Goal: Task Accomplishment & Management: Use online tool/utility

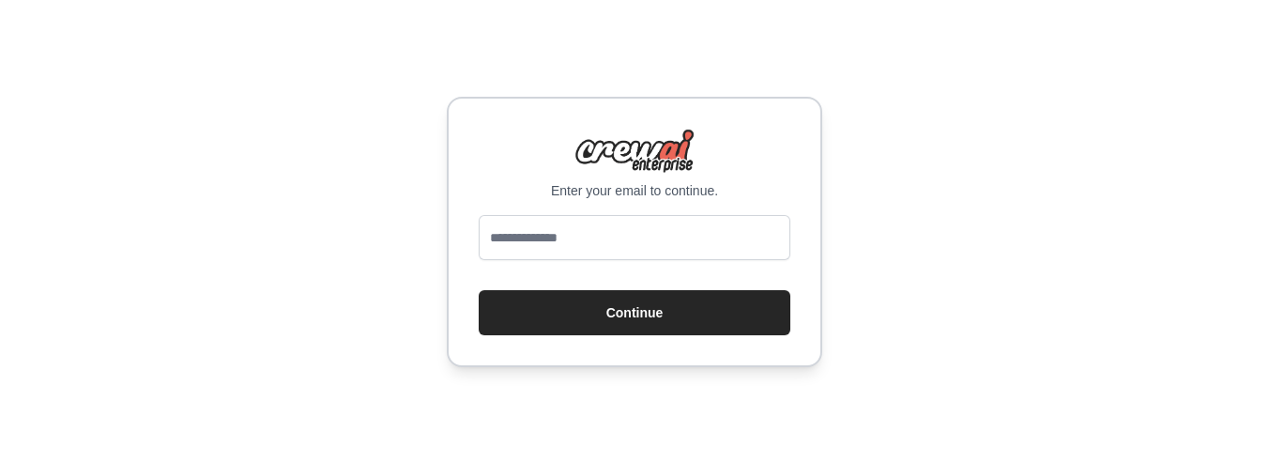
type input "**********"
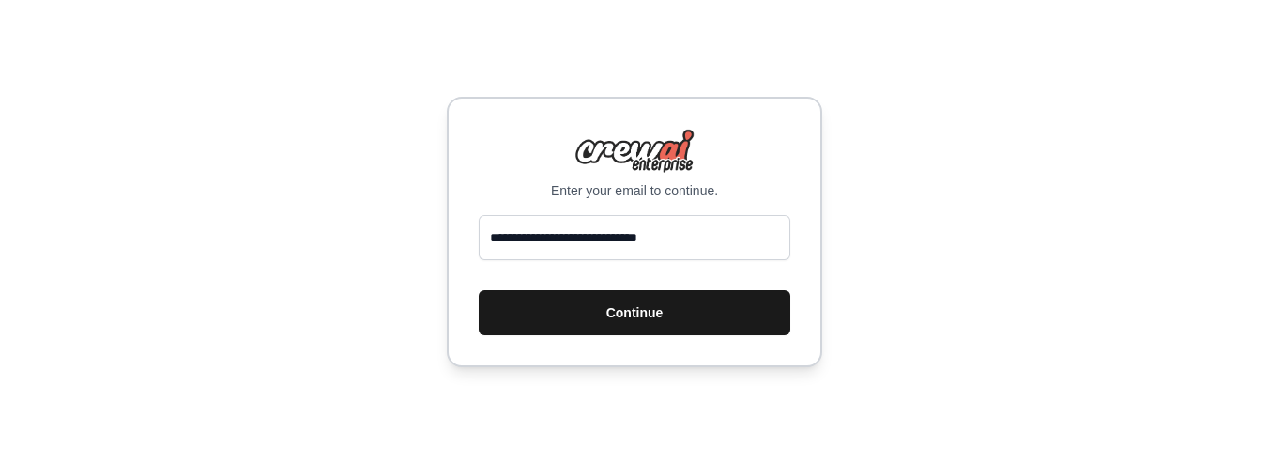
click at [625, 321] on button "Continue" at bounding box center [635, 312] width 312 height 45
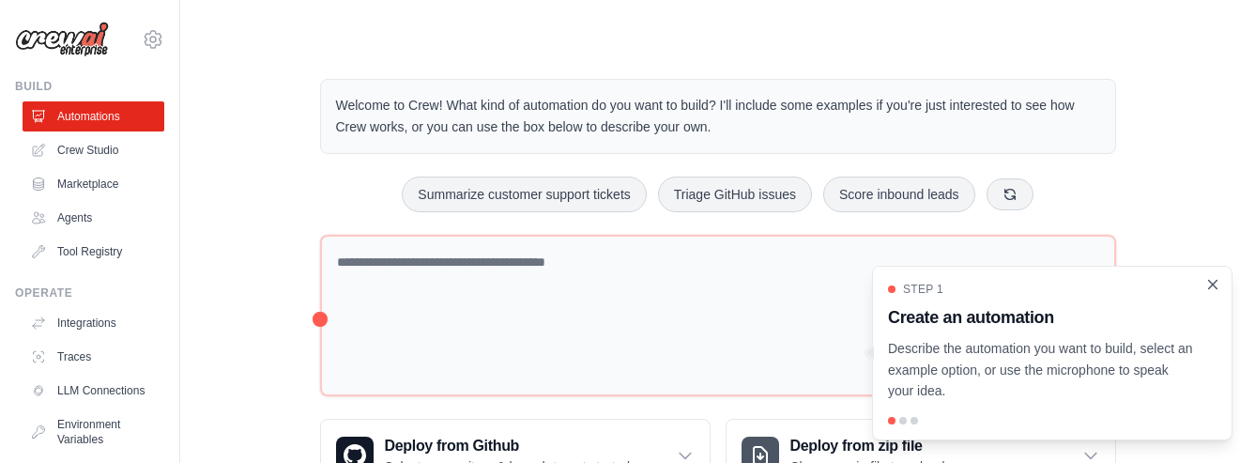
click at [1215, 281] on icon "Close walkthrough" at bounding box center [1213, 284] width 8 height 8
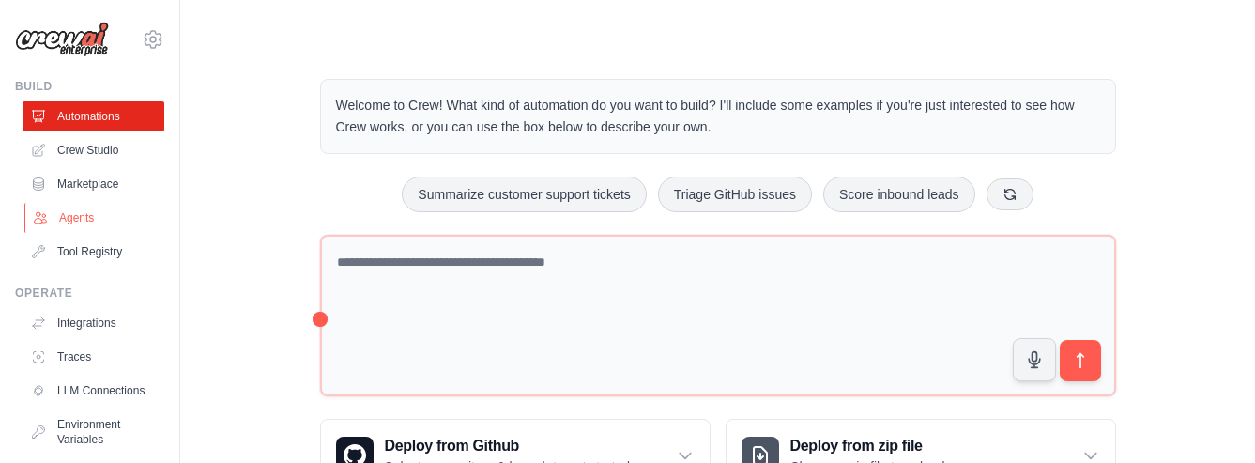
click at [72, 220] on link "Agents" at bounding box center [95, 218] width 142 height 30
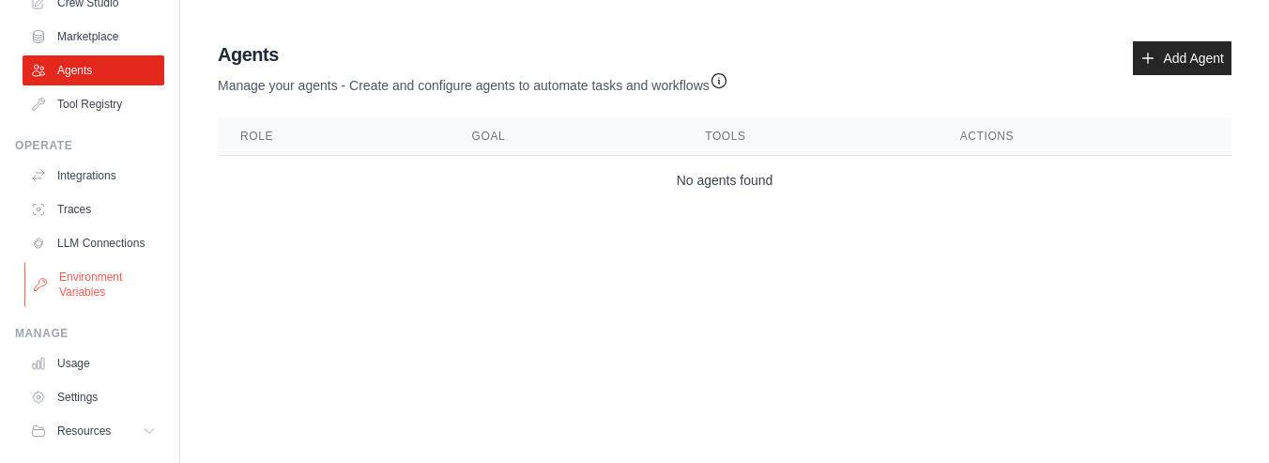
scroll to position [211, 0]
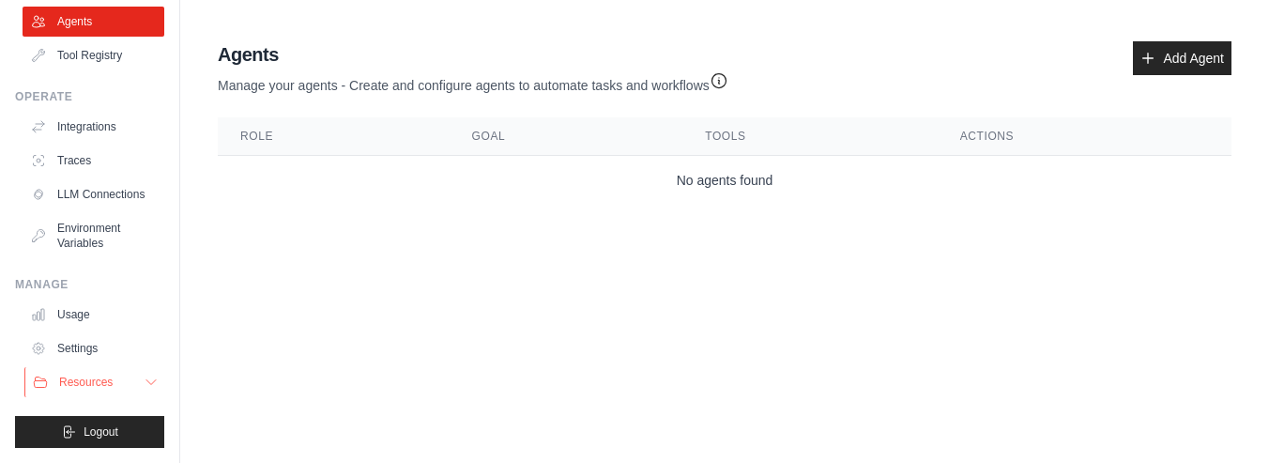
click at [101, 378] on span "Resources" at bounding box center [85, 381] width 53 height 15
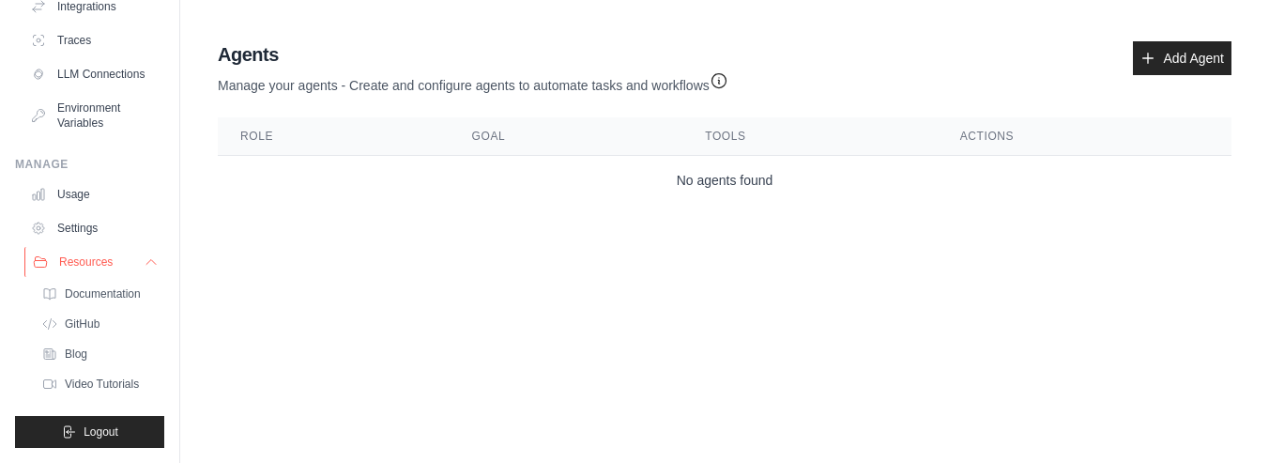
scroll to position [331, 0]
click at [99, 296] on span "Documentation" at bounding box center [105, 293] width 76 height 15
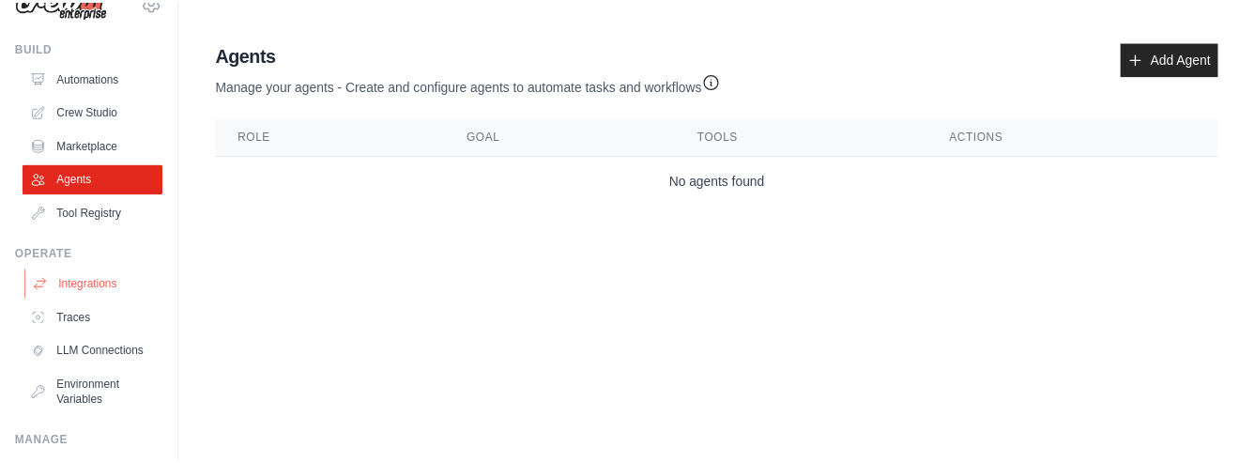
scroll to position [35, 0]
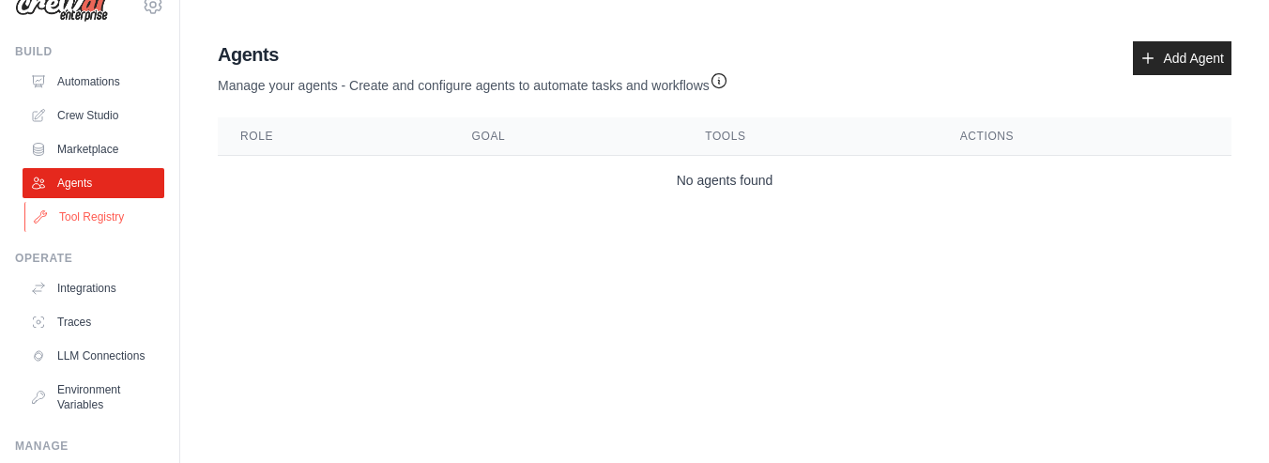
click at [104, 219] on link "Tool Registry" at bounding box center [95, 217] width 142 height 30
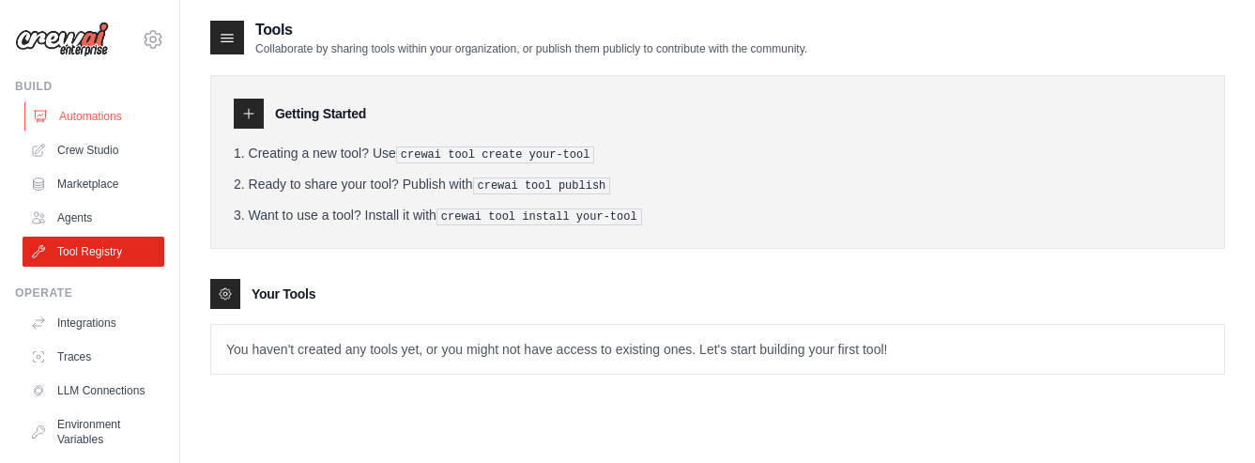
click at [100, 110] on link "Automations" at bounding box center [95, 116] width 142 height 30
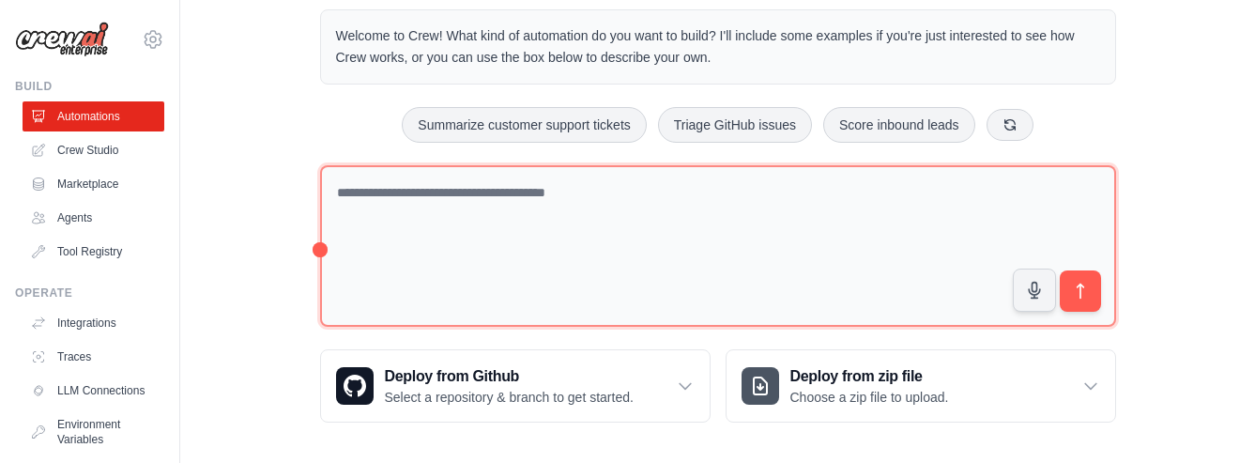
scroll to position [77, 0]
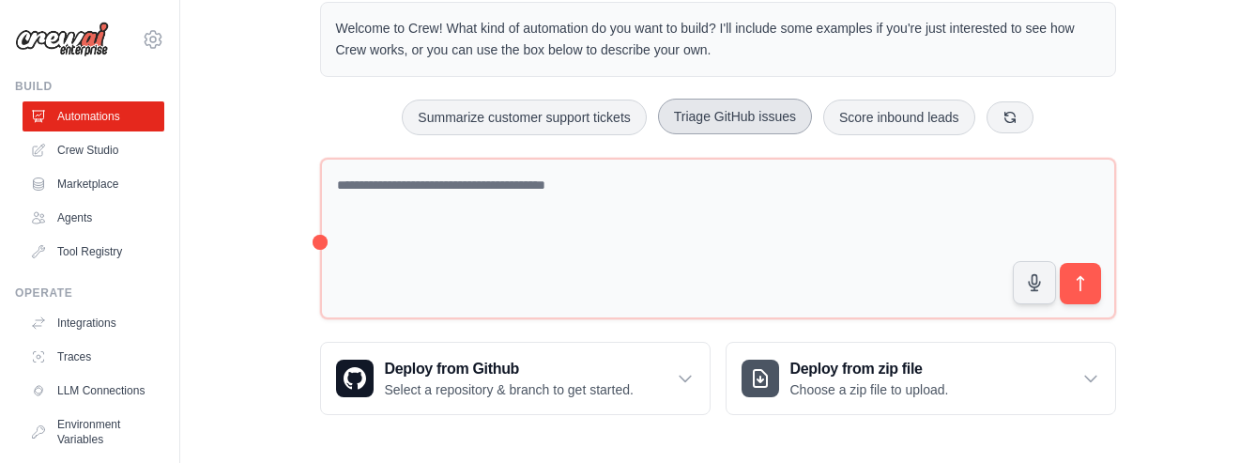
click at [741, 107] on button "Triage GitHub issues" at bounding box center [735, 117] width 154 height 36
click at [1085, 284] on div "Step 1 Create an automation Describe the automation you want to build, select a…" at bounding box center [1052, 362] width 343 height 166
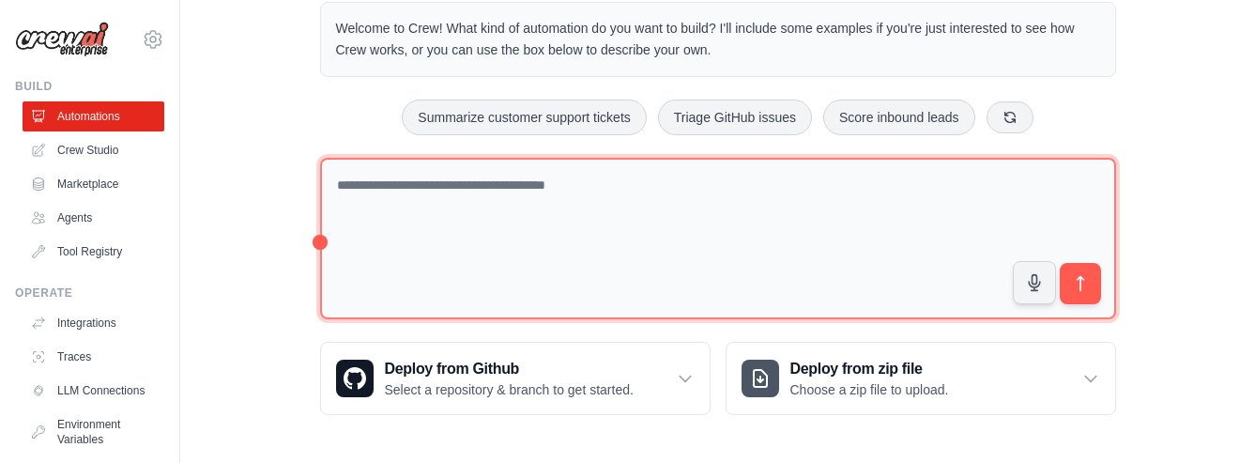
click at [1105, 271] on textarea at bounding box center [718, 239] width 796 height 162
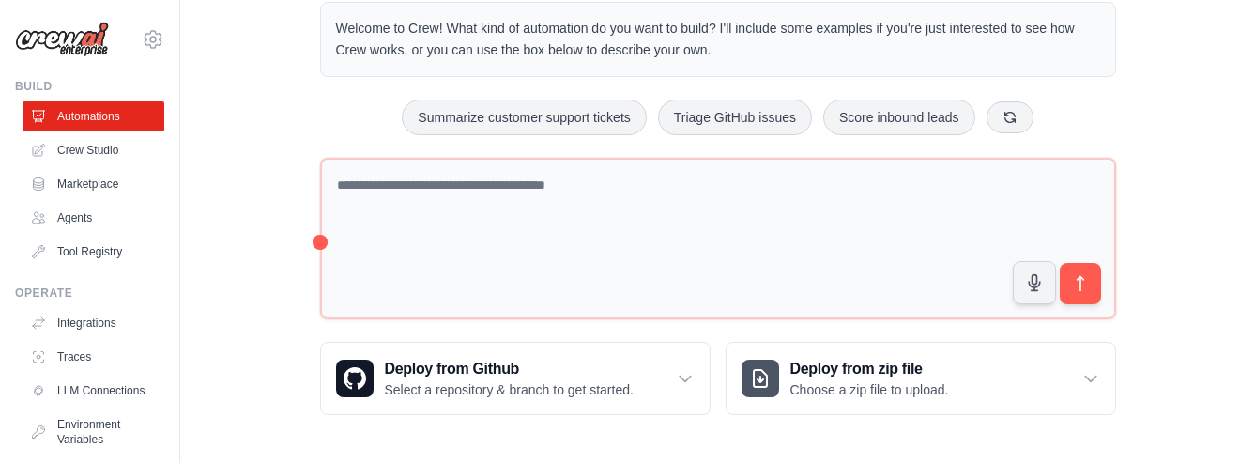
click at [1093, 285] on div "Step 1 Create an automation Describe the automation you want to build, select a…" at bounding box center [1052, 362] width 343 height 166
click at [1085, 284] on div "Step 1 Create an automation Describe the automation you want to build, select a…" at bounding box center [1052, 362] width 343 height 166
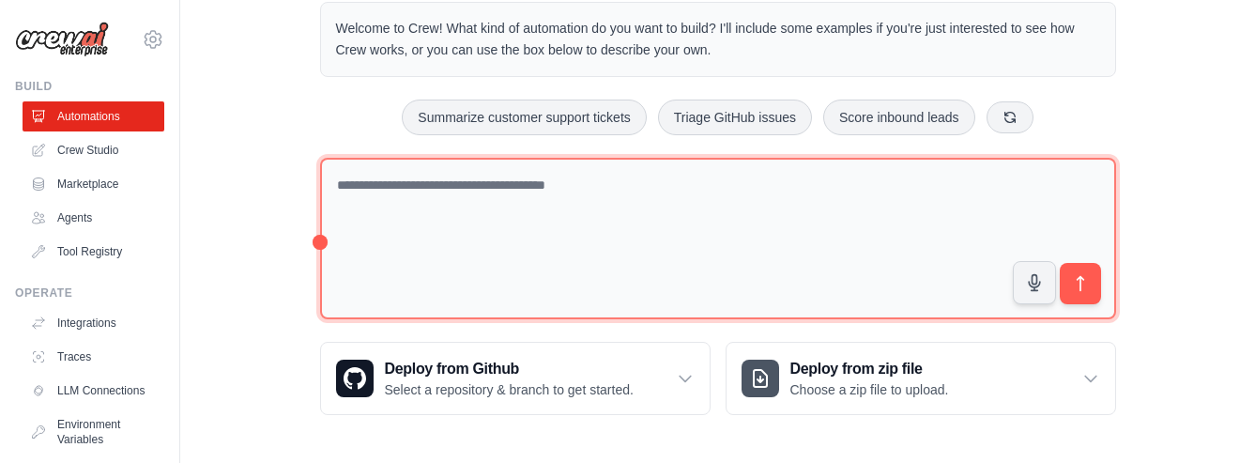
click at [806, 244] on textarea at bounding box center [718, 239] width 796 height 162
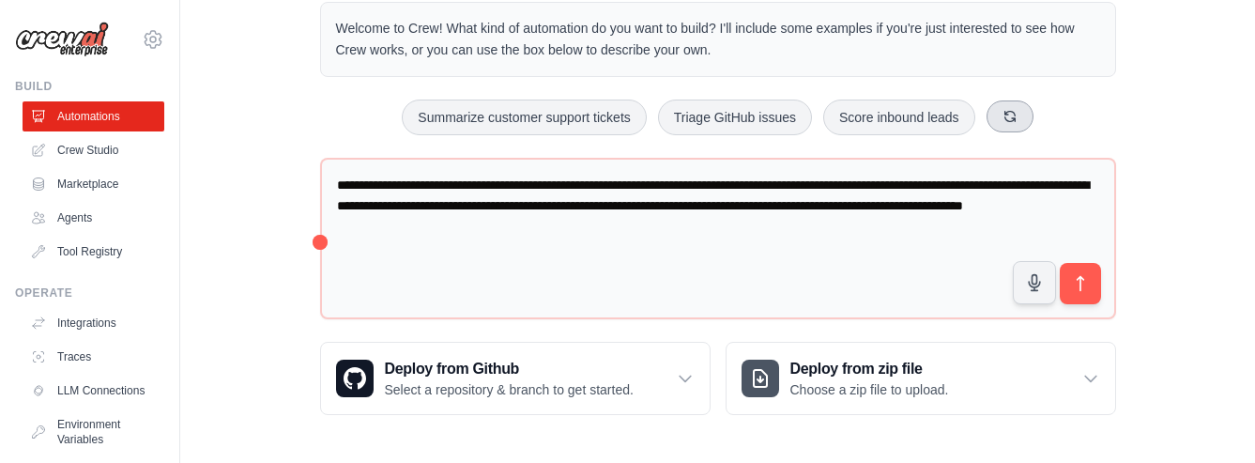
click at [1010, 117] on icon at bounding box center [1009, 116] width 15 height 15
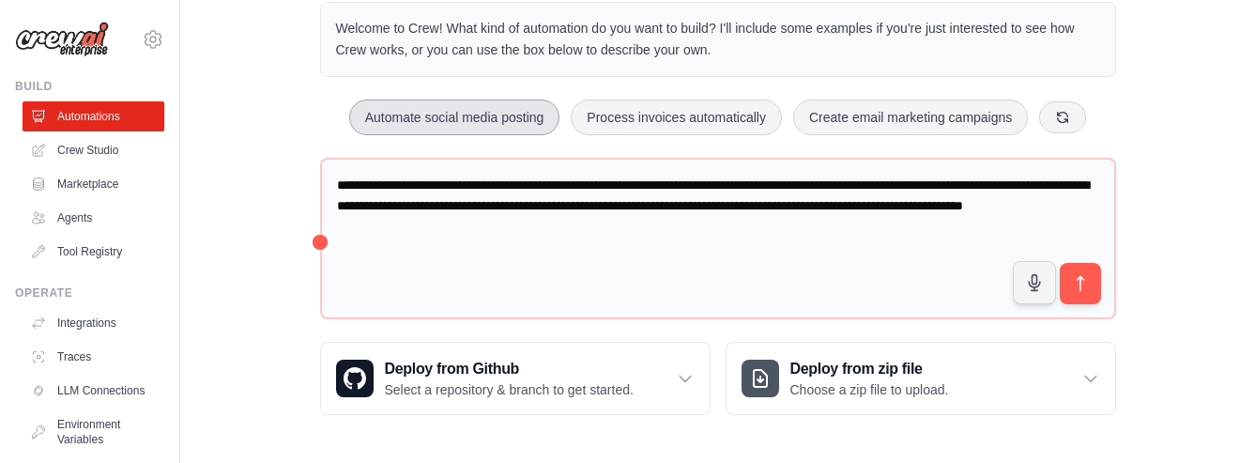
click at [463, 114] on button "Automate social media posting" at bounding box center [454, 117] width 211 height 36
click at [1076, 286] on div "Step 1 Create an automation Describe the automation you want to build, select a…" at bounding box center [1052, 362] width 343 height 166
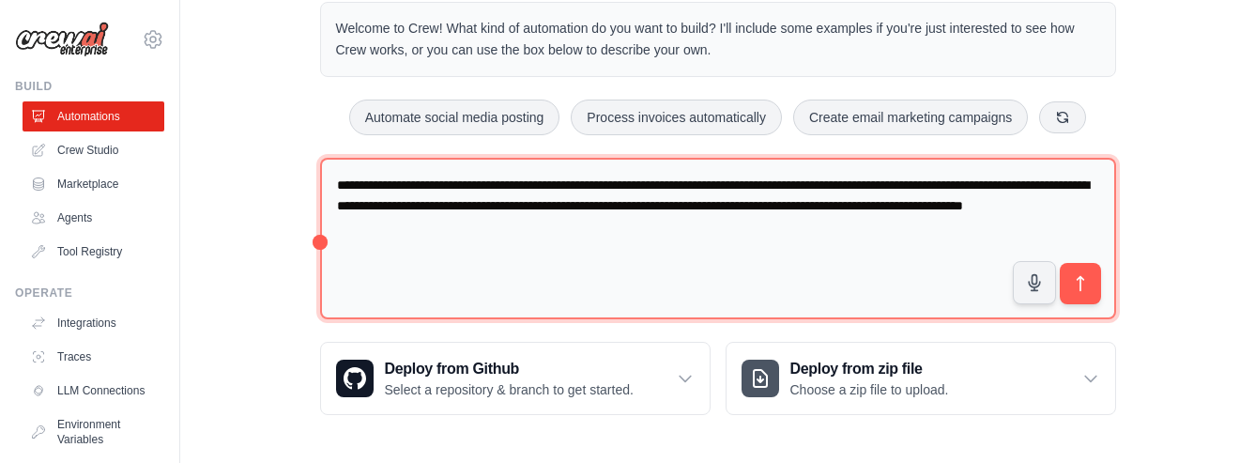
click at [974, 212] on textarea "**********" at bounding box center [718, 239] width 796 height 162
type textarea "**********"
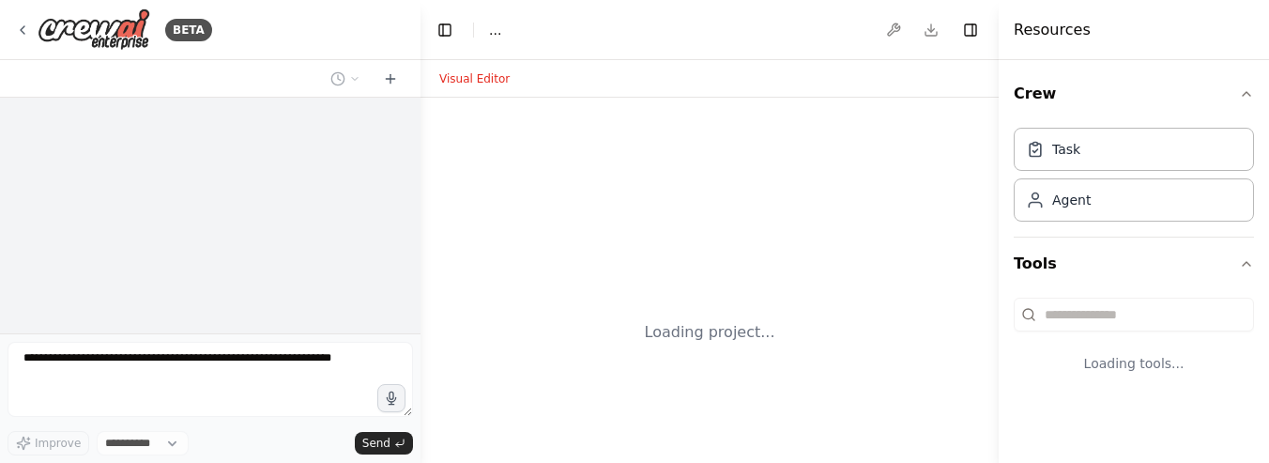
select select "****"
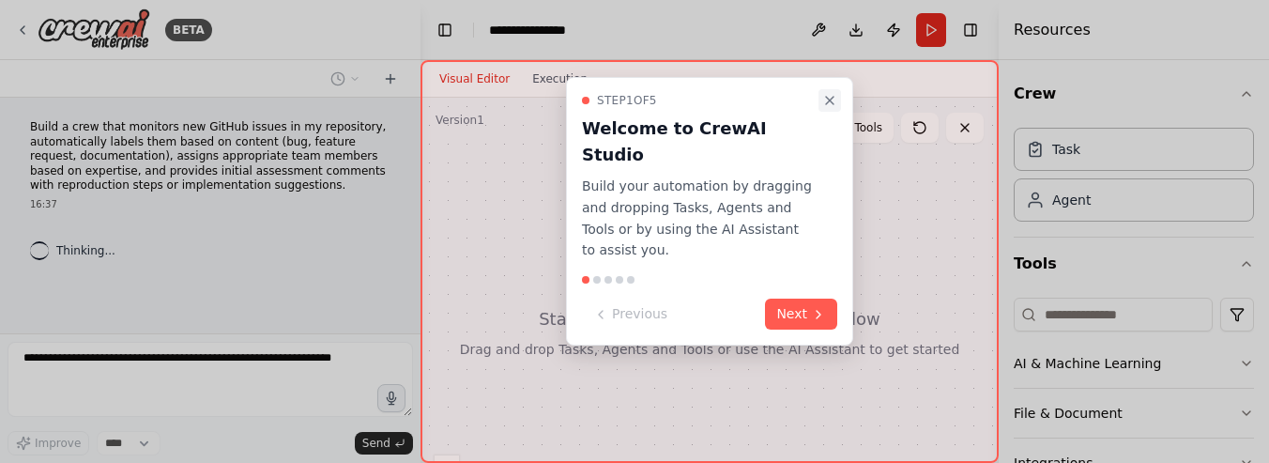
click at [832, 98] on icon "Close walkthrough" at bounding box center [830, 101] width 8 height 8
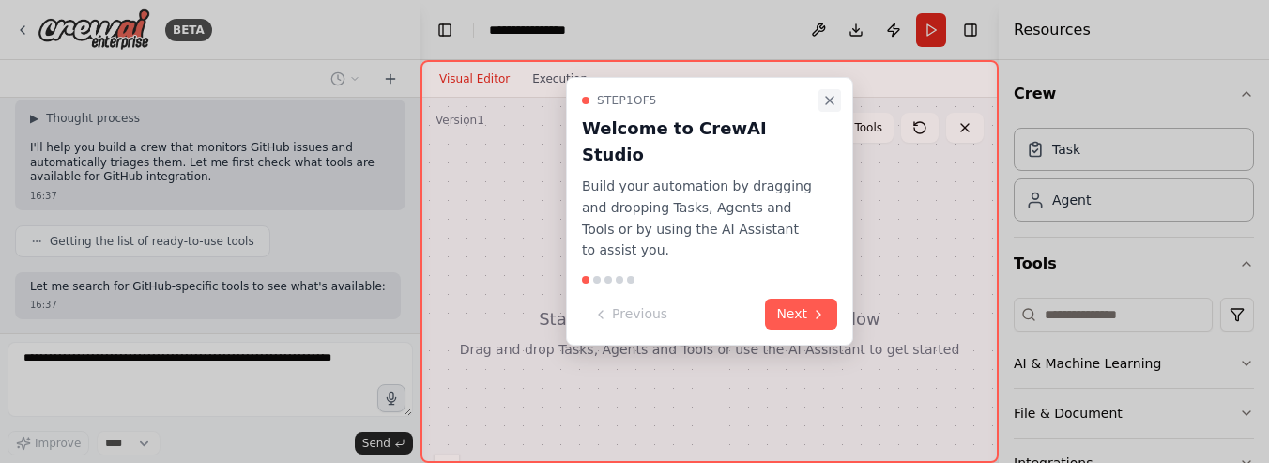
scroll to position [230, 0]
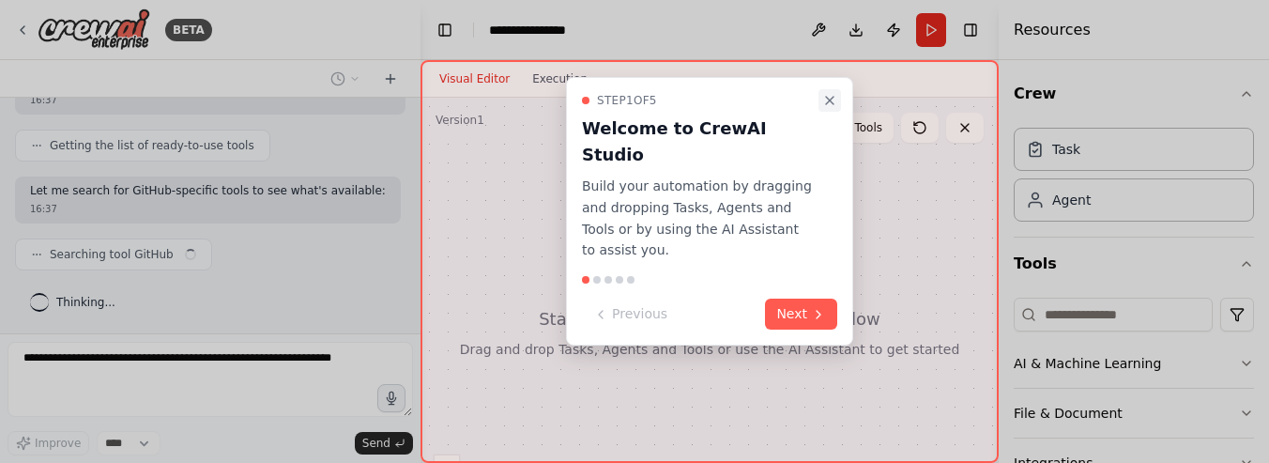
click at [835, 103] on icon "Close walkthrough" at bounding box center [829, 100] width 15 height 15
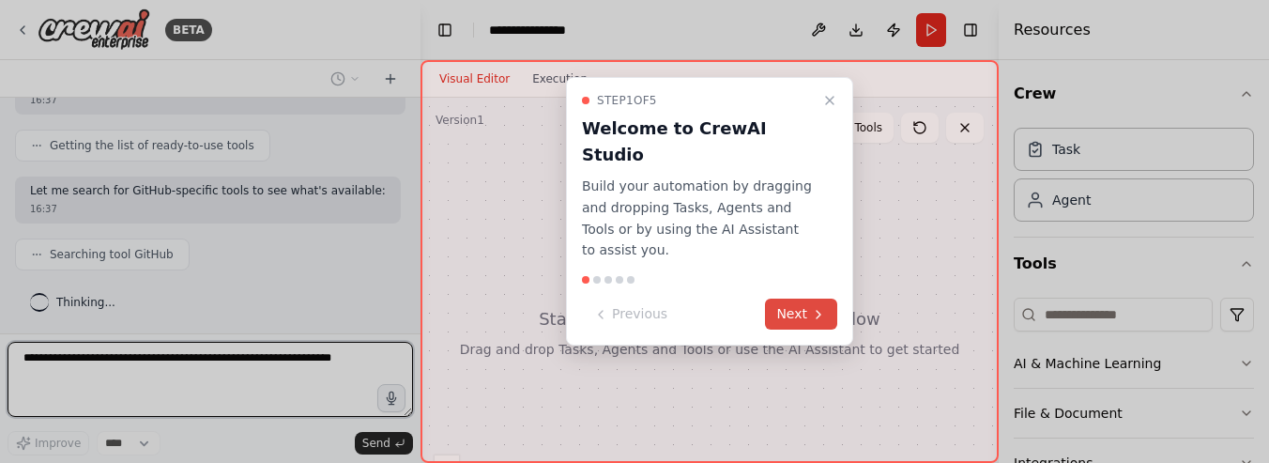
click at [809, 298] on button "Next" at bounding box center [801, 313] width 72 height 31
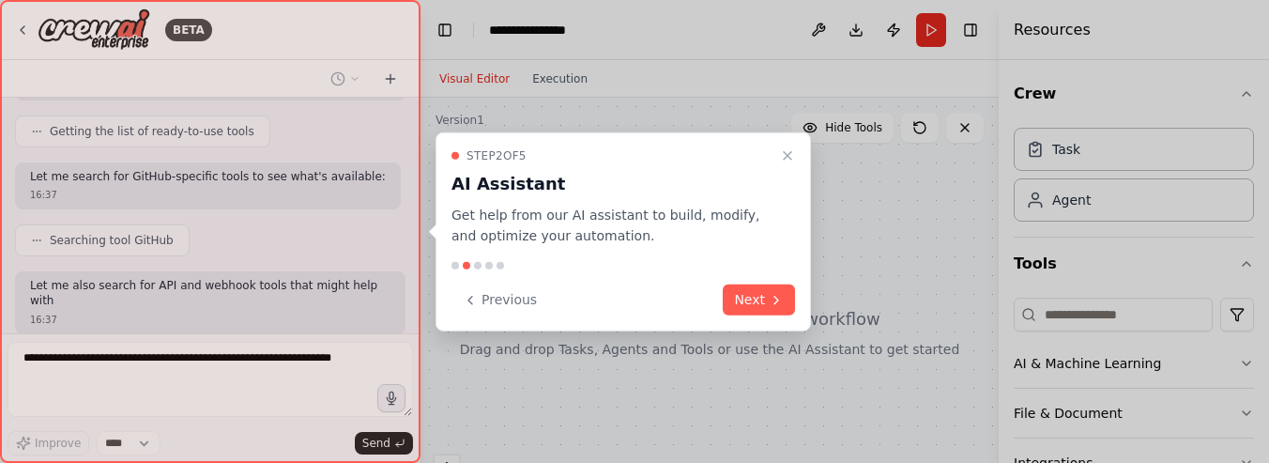
scroll to position [355, 0]
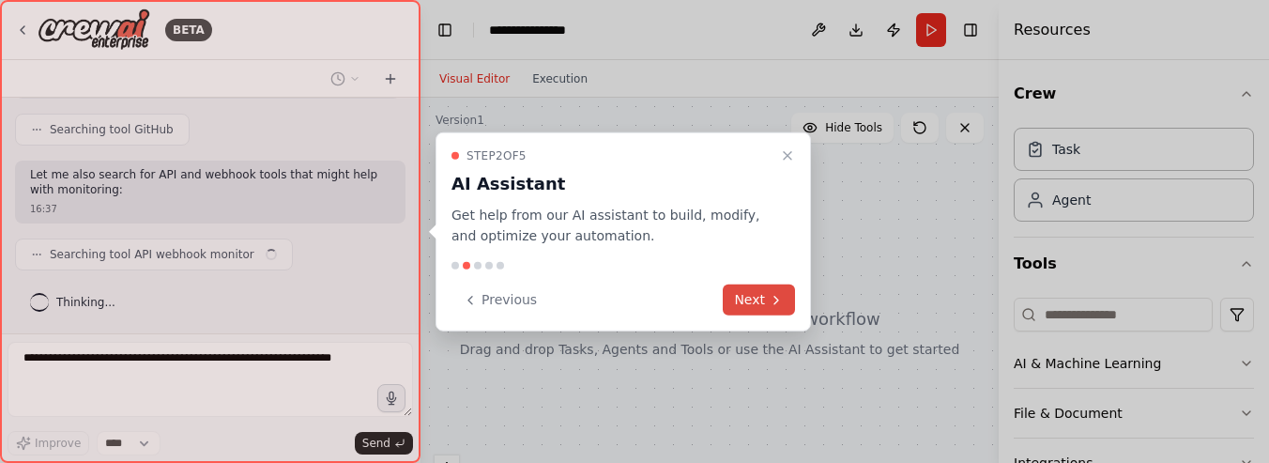
click at [773, 297] on icon at bounding box center [776, 299] width 15 height 15
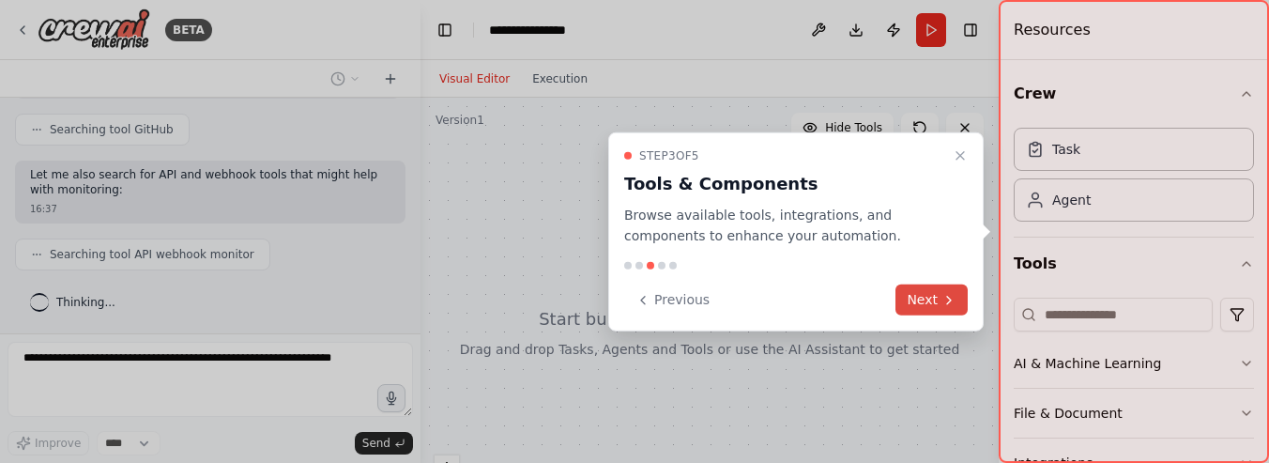
click at [935, 296] on button "Next" at bounding box center [931, 299] width 72 height 31
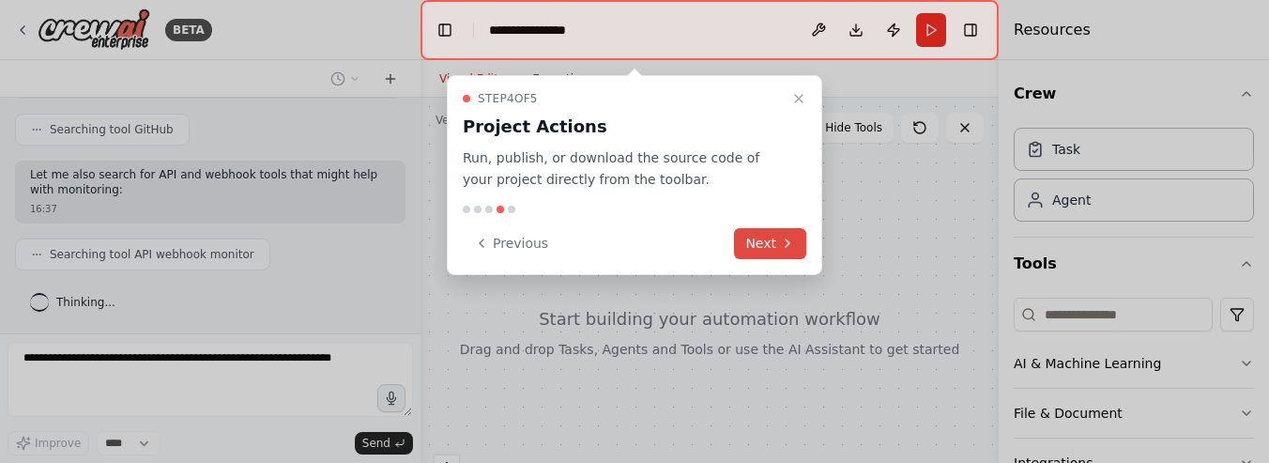
click at [769, 246] on button "Next" at bounding box center [770, 243] width 72 height 31
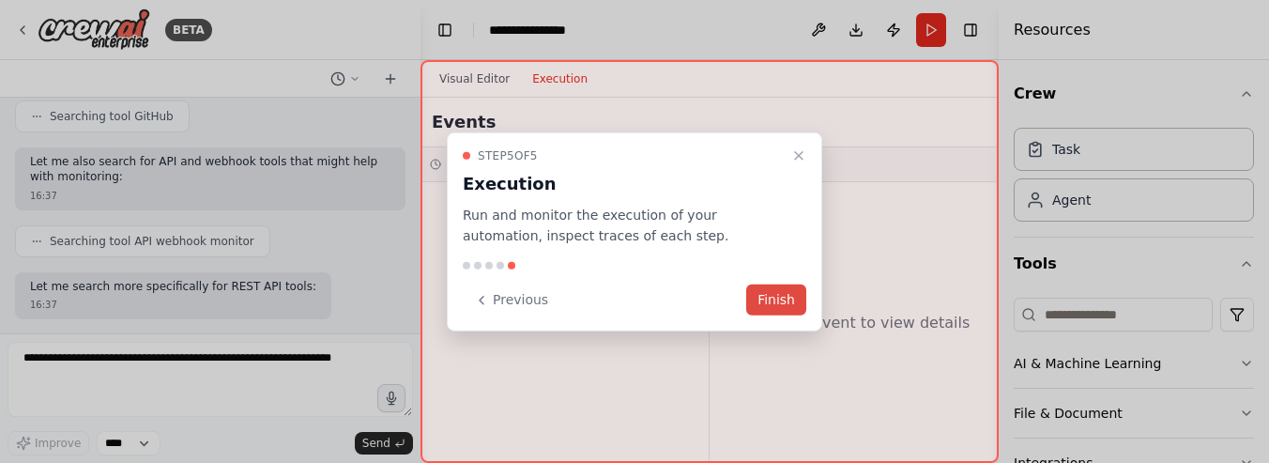
scroll to position [464, 0]
click at [771, 298] on button "Finish" at bounding box center [776, 299] width 60 height 31
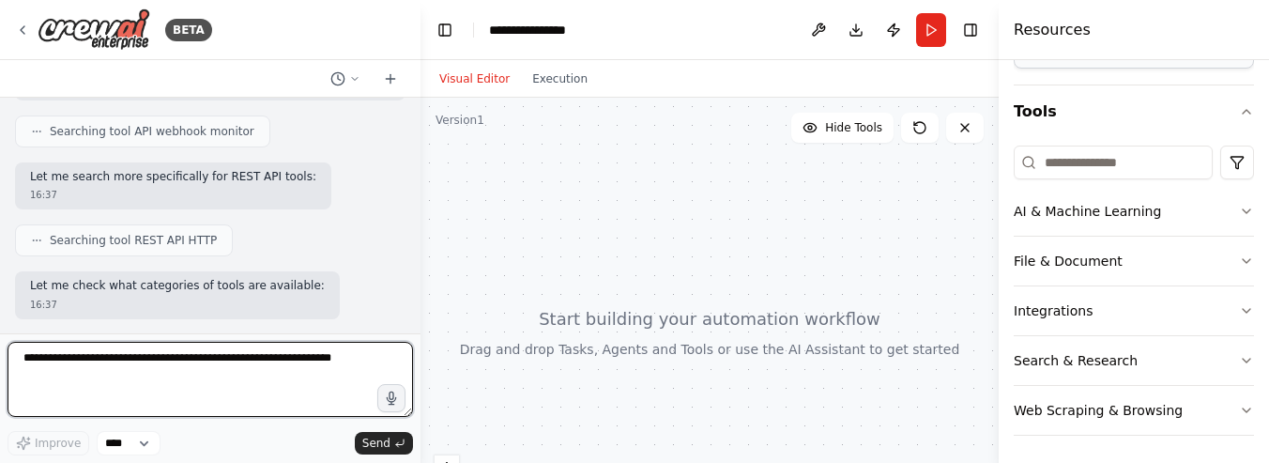
scroll to position [155, 0]
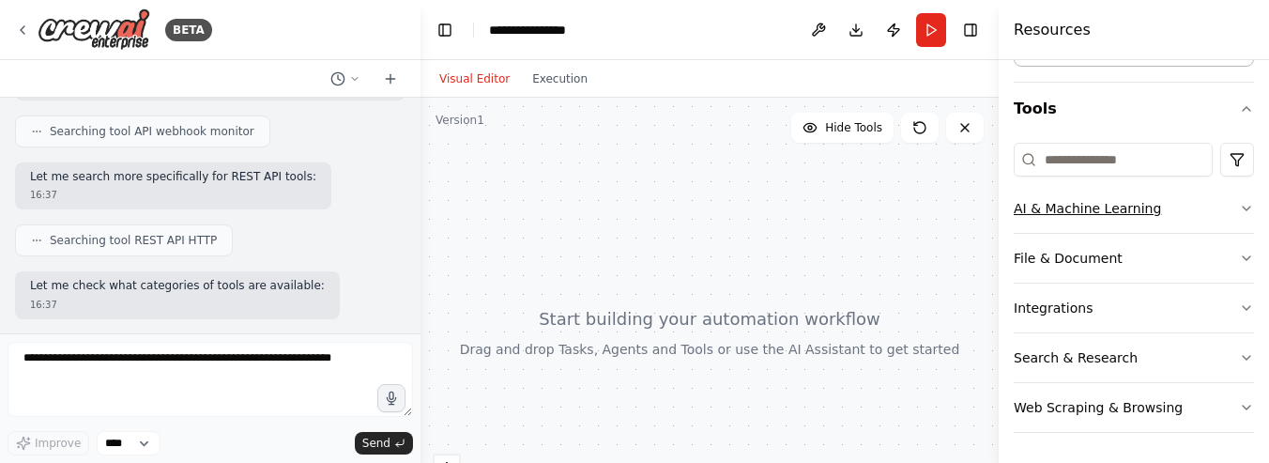
click at [1180, 202] on button "AI & Machine Learning" at bounding box center [1134, 208] width 240 height 49
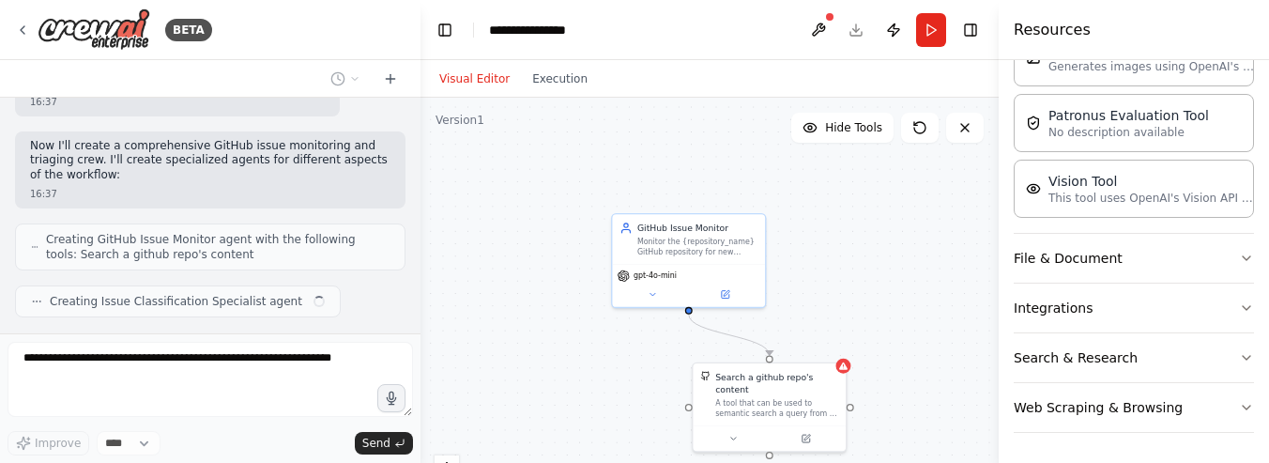
scroll to position [727, 0]
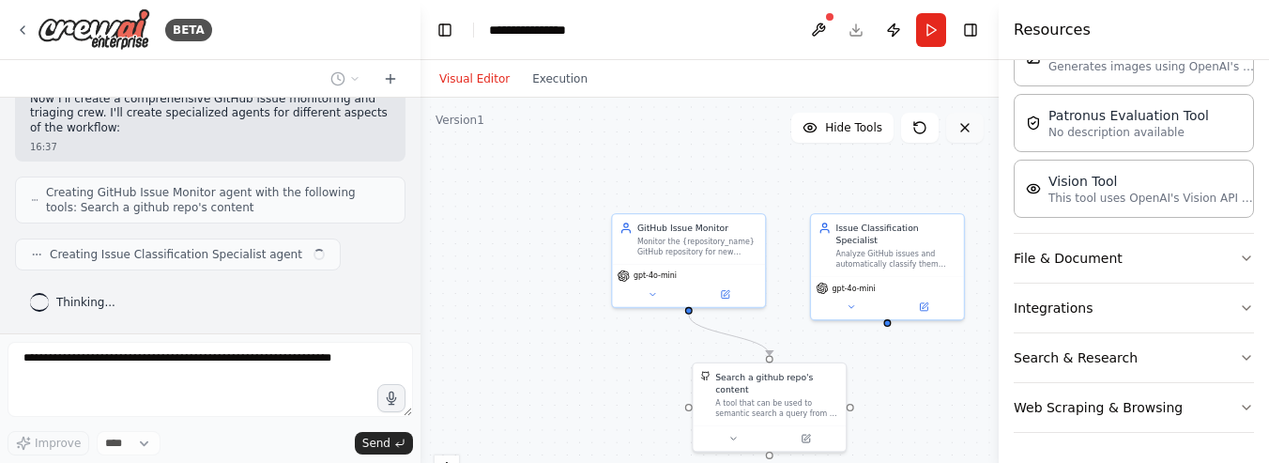
click at [969, 130] on icon at bounding box center [964, 127] width 15 height 15
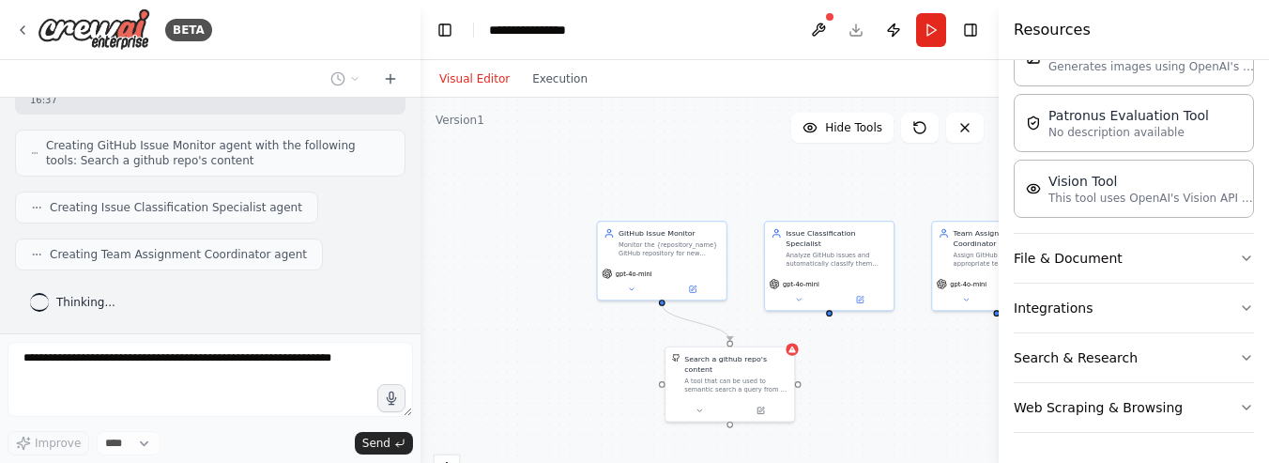
scroll to position [836, 0]
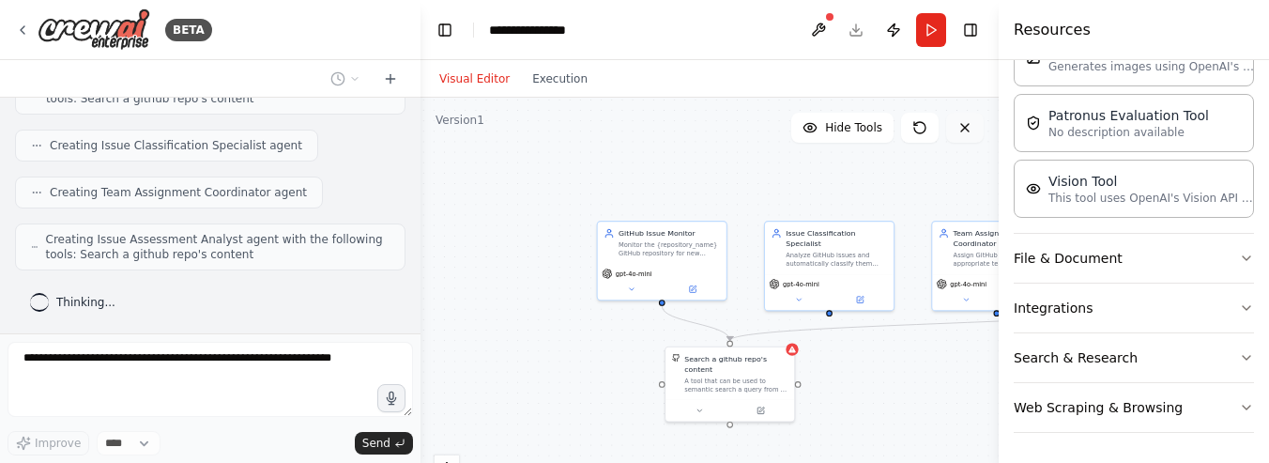
click at [964, 128] on icon at bounding box center [965, 128] width 8 height 8
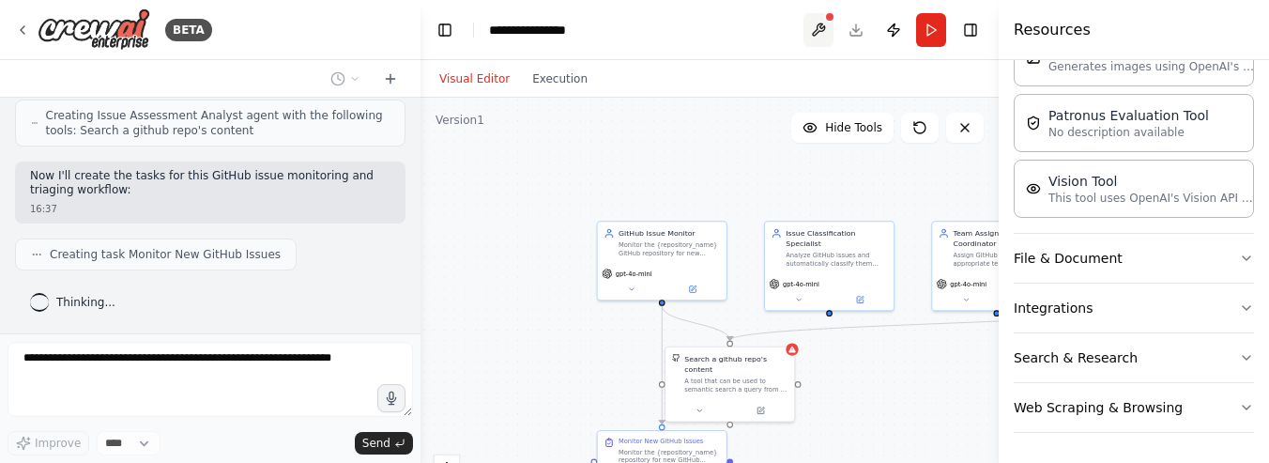
scroll to position [1007, 0]
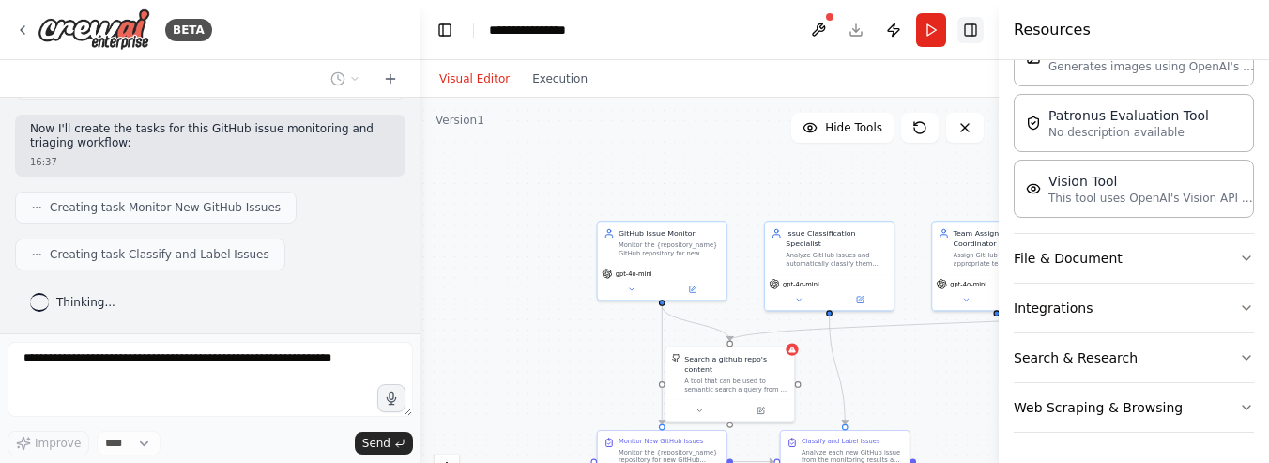
click at [975, 32] on button "Toggle Right Sidebar" at bounding box center [970, 30] width 26 height 26
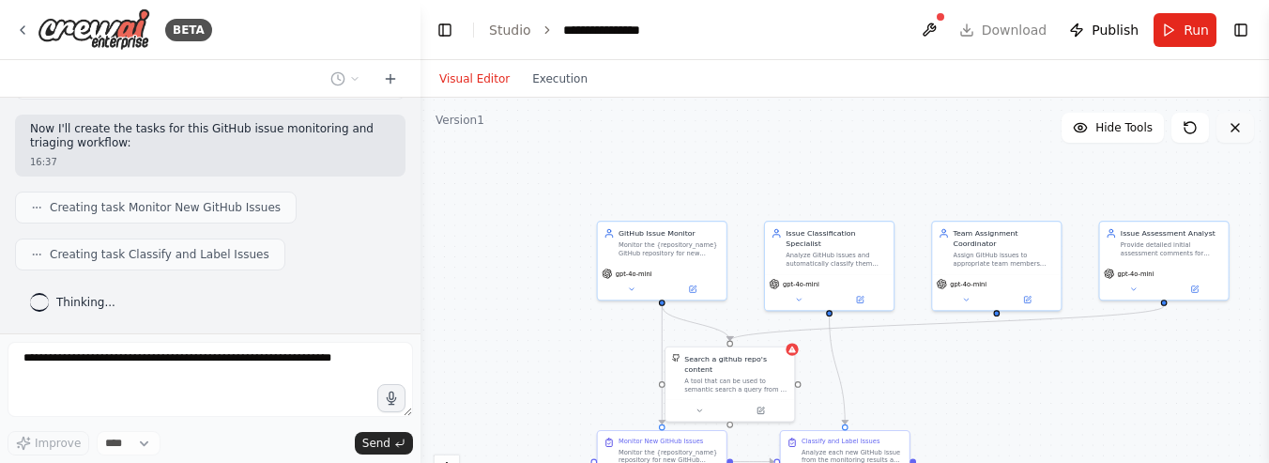
scroll to position [1054, 0]
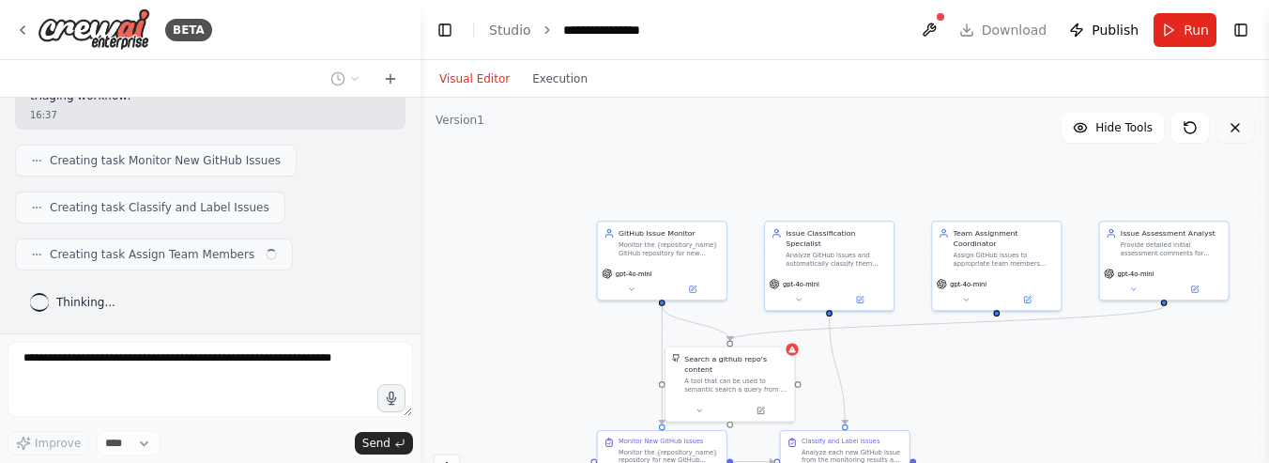
click at [1244, 129] on button at bounding box center [1235, 128] width 38 height 30
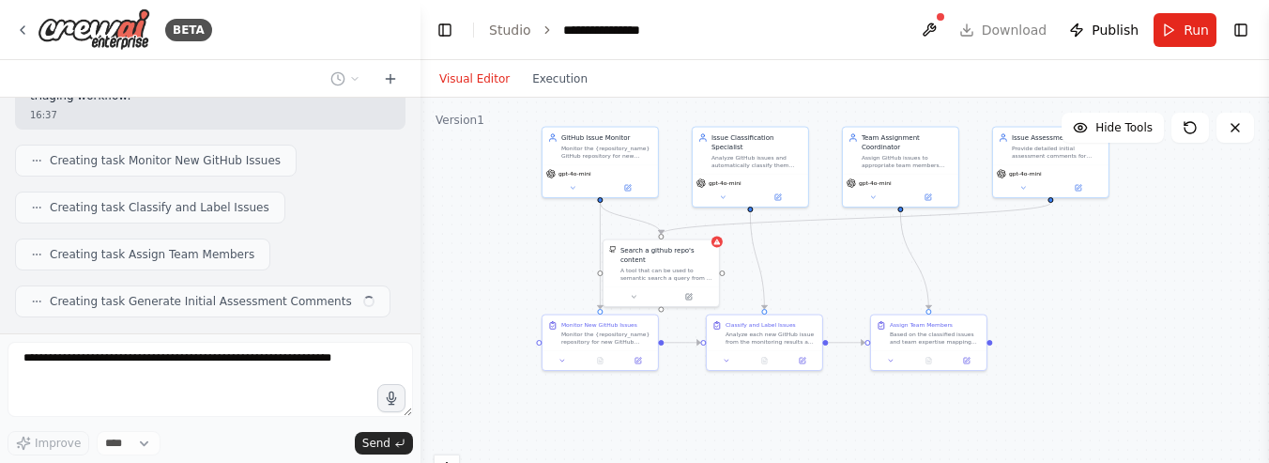
scroll to position [1101, 0]
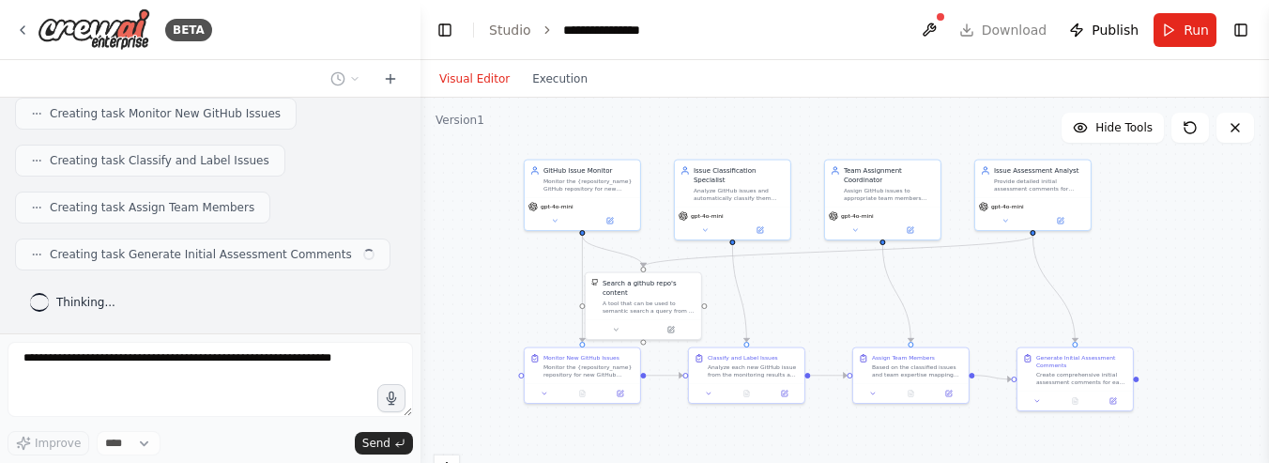
drag, startPoint x: 555, startPoint y: 248, endPoint x: 443, endPoint y: 182, distance: 129.6
click at [443, 182] on div ".deletable-edge-delete-btn { width: 20px; height: 20px; border: 0px solid #ffff…" at bounding box center [844, 332] width 848 height 469
click at [818, 283] on div ".deletable-edge-delete-btn { width: 20px; height: 20px; border: 0px solid #ffff…" at bounding box center [844, 332] width 848 height 469
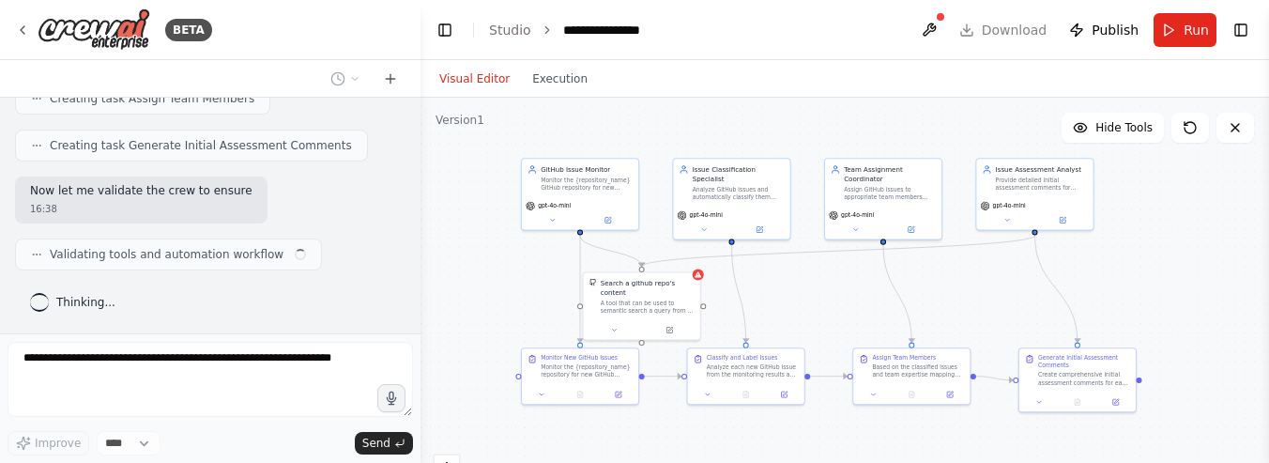
click at [818, 283] on div ".deletable-edge-delete-btn { width: 20px; height: 20px; border: 0px solid #ffff…" at bounding box center [844, 332] width 848 height 469
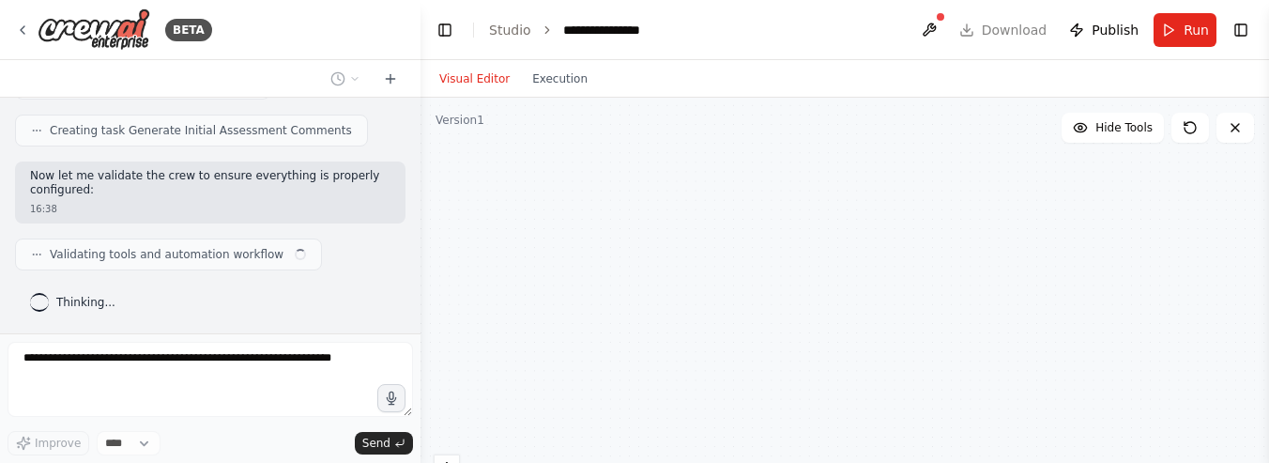
click at [818, 283] on div "GitHub Issue Monitor Monitor the {repository_name} GitHub repository for new is…" at bounding box center [844, 332] width 848 height 469
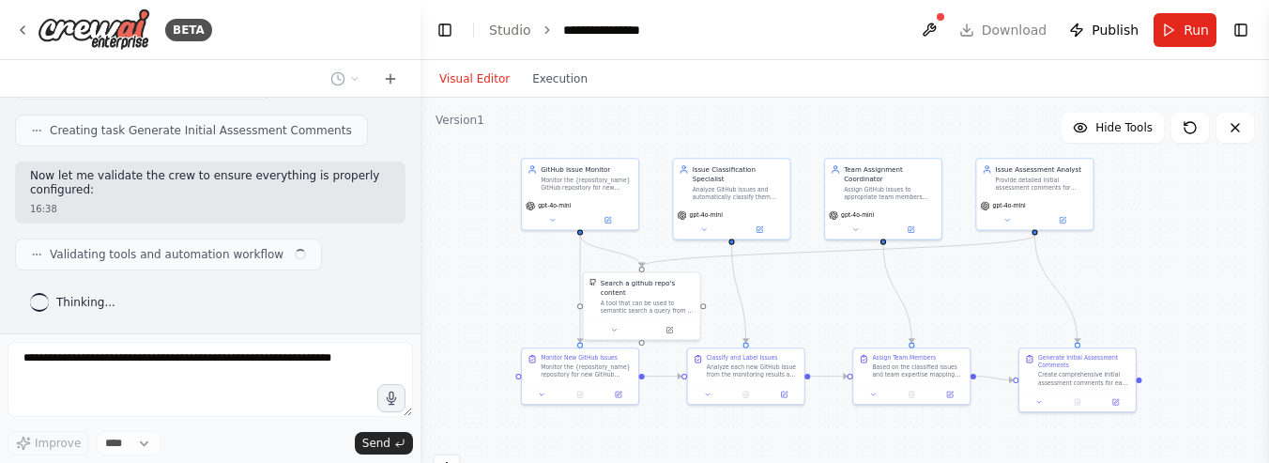
click at [818, 283] on div ".deletable-edge-delete-btn { width: 20px; height: 20px; border: 0px solid #ffff…" at bounding box center [844, 332] width 848 height 469
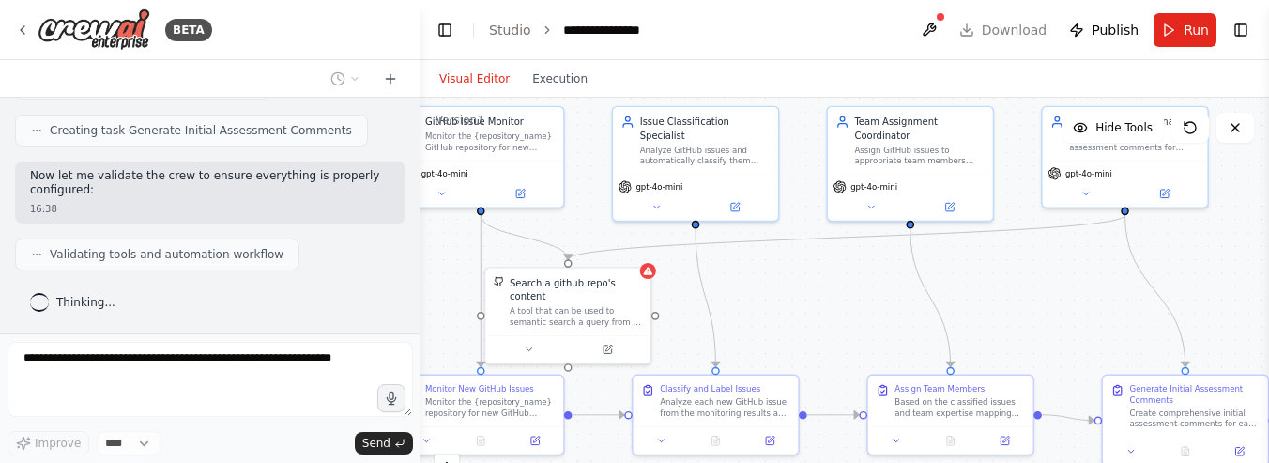
click at [818, 283] on div ".deletable-edge-delete-btn { width: 20px; height: 20px; border: 0px solid #ffff…" at bounding box center [844, 332] width 848 height 469
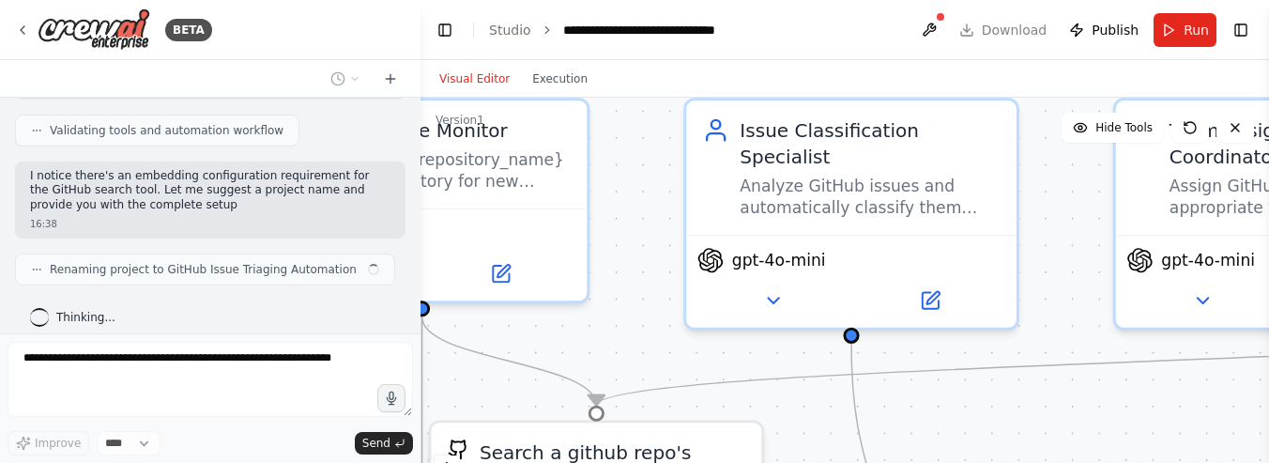
scroll to position [1364, 0]
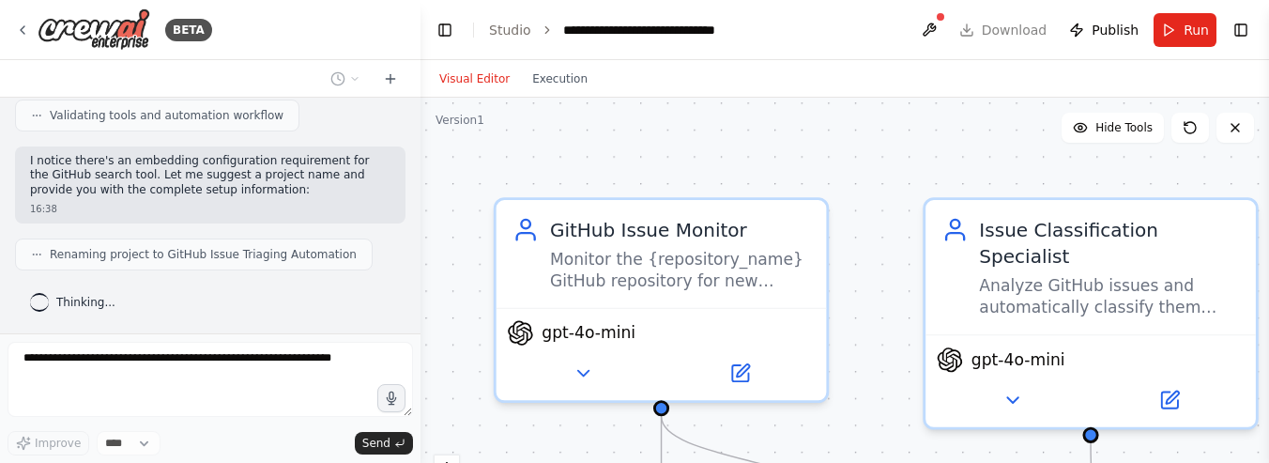
drag, startPoint x: 721, startPoint y: 259, endPoint x: 1239, endPoint y: 528, distance: 583.9
click at [1239, 462] on html "BETA Build a crew that monitors new GitHub issues in my repository, automatical…" at bounding box center [634, 231] width 1269 height 463
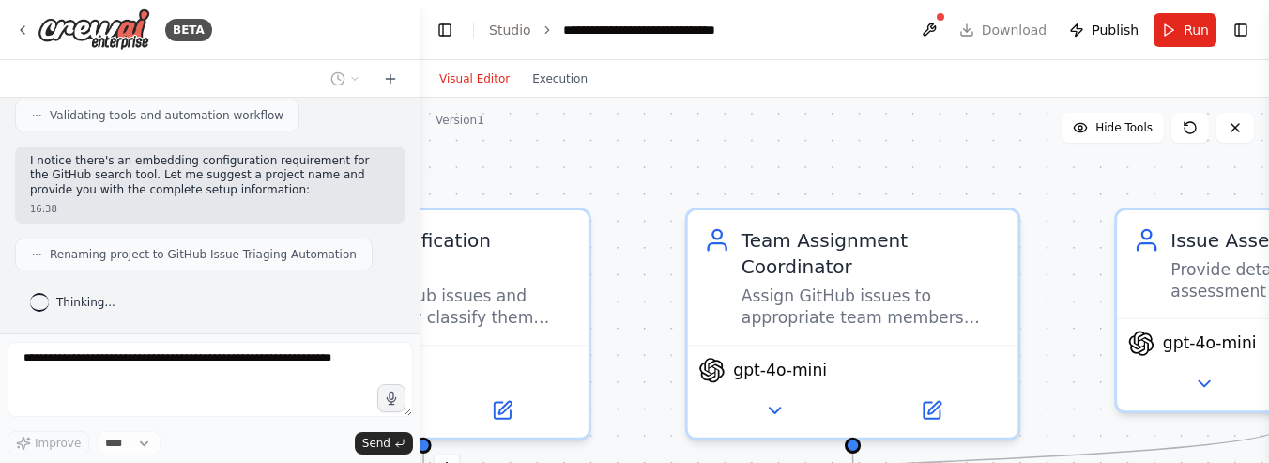
drag, startPoint x: 925, startPoint y: 163, endPoint x: 258, endPoint y: 174, distance: 667.4
click at [258, 174] on div "BETA Build a crew that monitors new GitHub issues in my repository, automatical…" at bounding box center [634, 231] width 1269 height 463
click at [757, 163] on div ".deletable-edge-delete-btn { width: 20px; height: 20px; border: 0px solid #ffff…" at bounding box center [844, 332] width 848 height 469
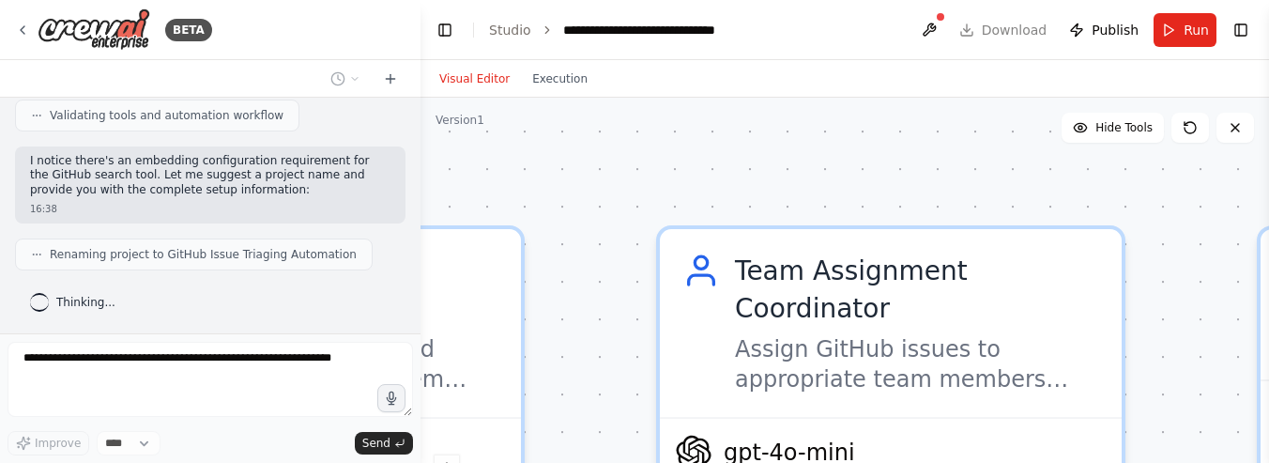
click at [757, 163] on div ".deletable-edge-delete-btn { width: 20px; height: 20px; border: 0px solid #ffff…" at bounding box center [844, 332] width 848 height 469
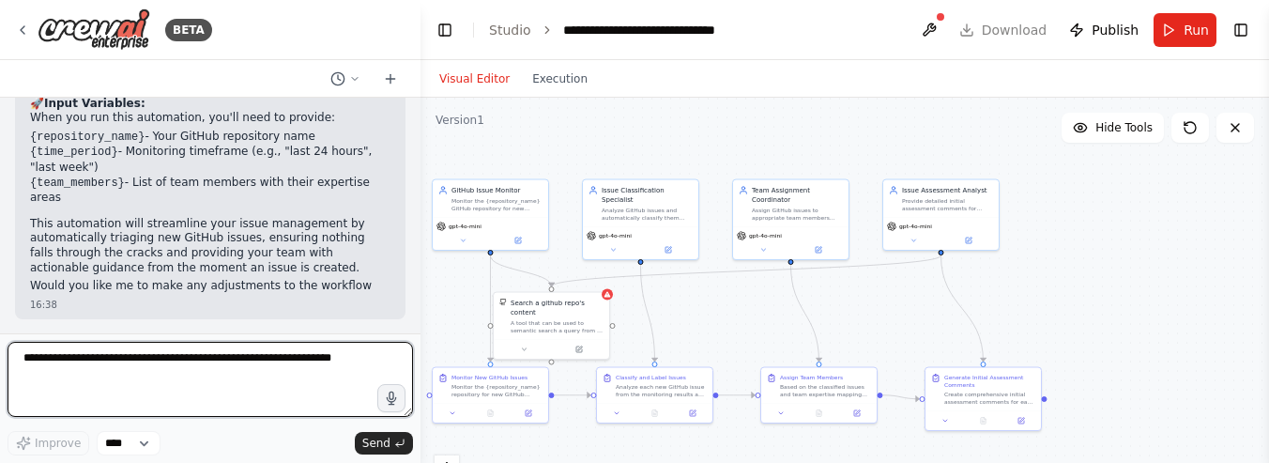
scroll to position [1985, 0]
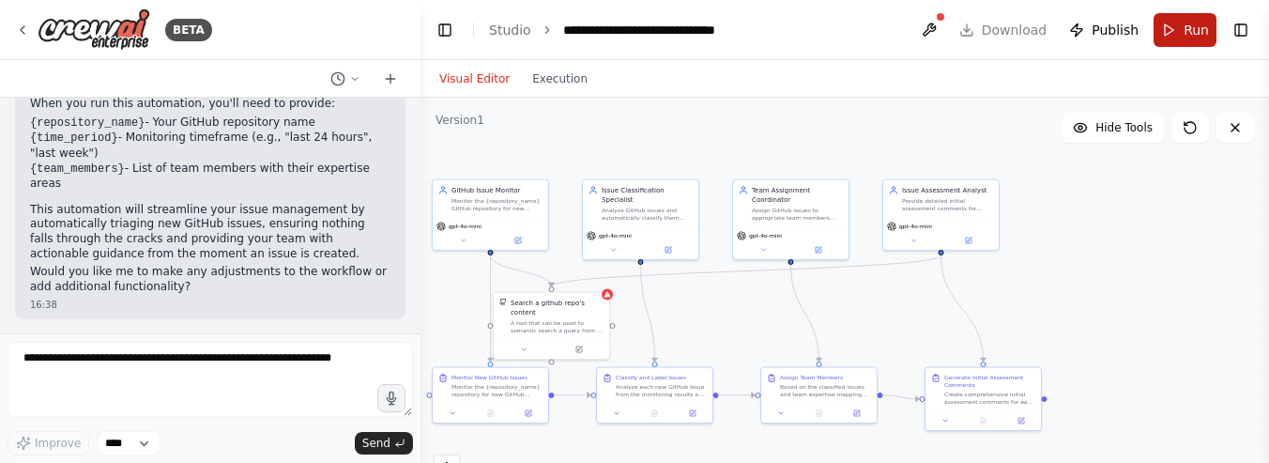
click at [1174, 29] on button "Run" at bounding box center [1184, 30] width 63 height 34
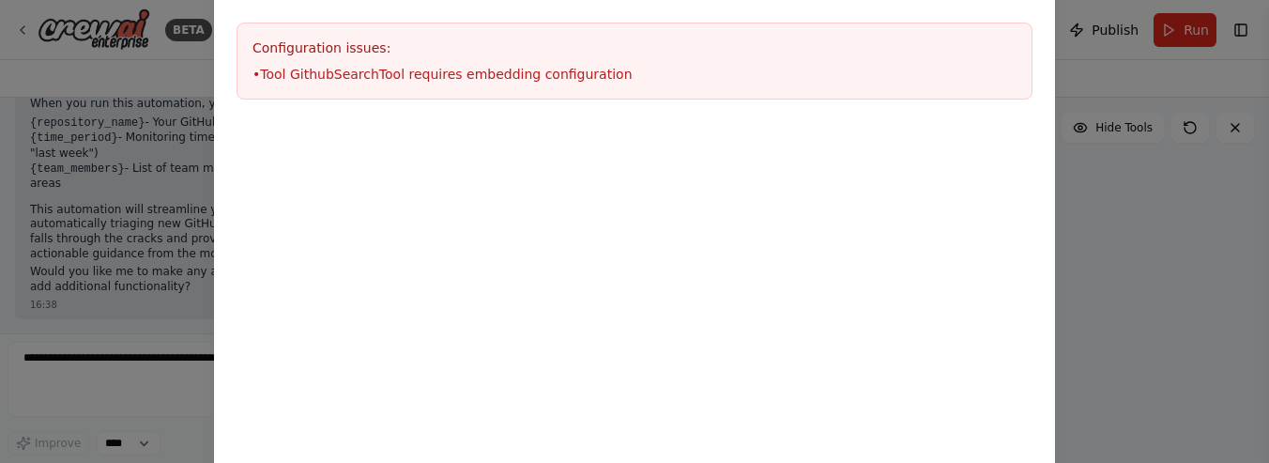
click at [1202, 270] on div "Environment configuration Your project might require some environment variables…" at bounding box center [634, 231] width 1269 height 463
click at [1185, 275] on div "Environment configuration Your project might require some environment variables…" at bounding box center [634, 231] width 1269 height 463
click at [1184, 275] on div "Environment configuration Your project might require some environment variables…" at bounding box center [634, 231] width 1269 height 463
click at [1180, 274] on div "Environment configuration Your project might require some environment variables…" at bounding box center [634, 231] width 1269 height 463
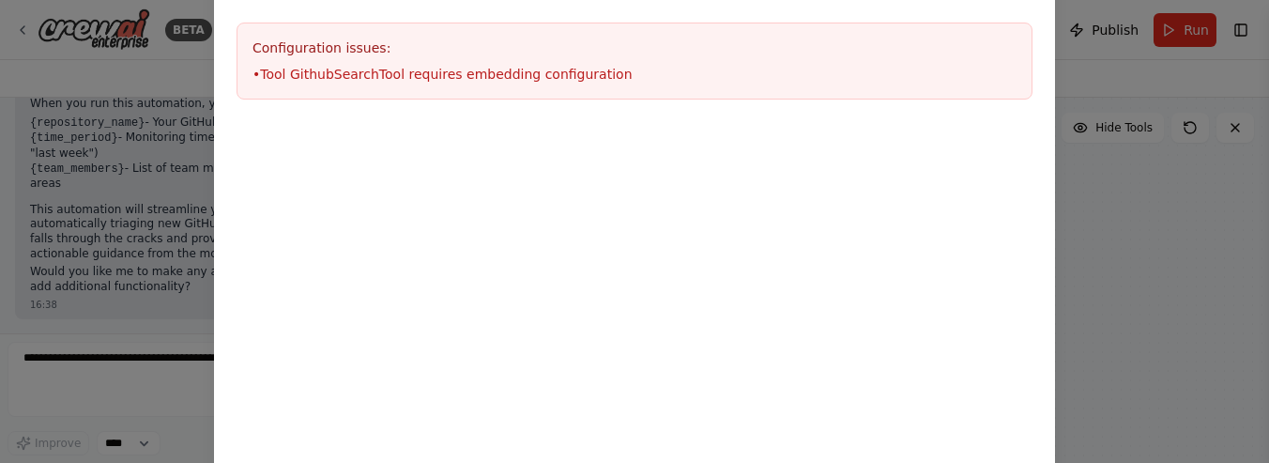
click at [1180, 274] on div "Environment configuration Your project might require some environment variables…" at bounding box center [634, 231] width 1269 height 463
click at [69, 148] on div "Environment configuration Your project might require some environment variables…" at bounding box center [634, 231] width 1269 height 463
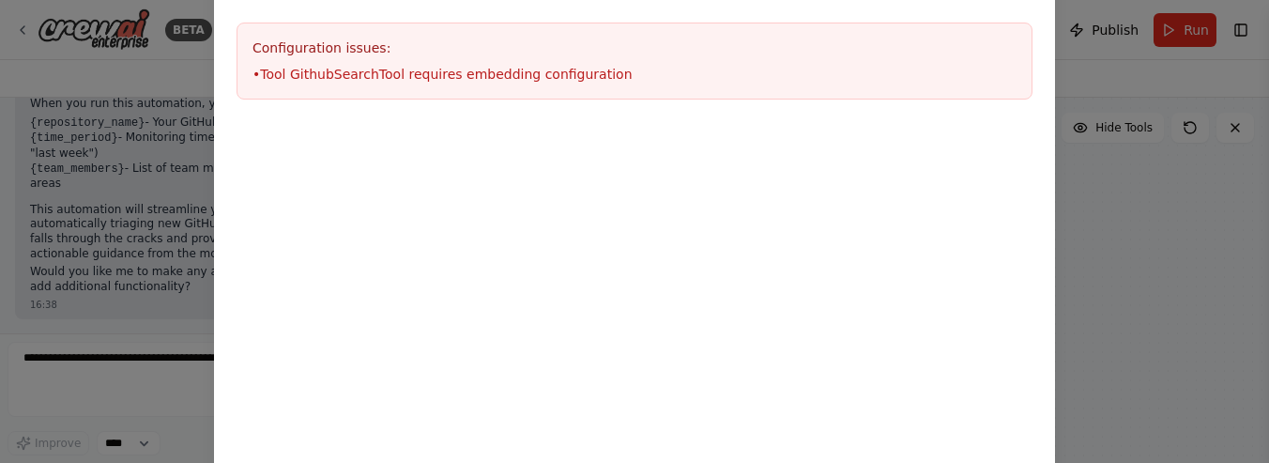
click at [71, 148] on div "Environment configuration Your project might require some environment variables…" at bounding box center [634, 231] width 1269 height 463
click at [133, 200] on div "Environment configuration Your project might require some environment variables…" at bounding box center [634, 231] width 1269 height 463
click at [134, 201] on div "Environment configuration Your project might require some environment variables…" at bounding box center [634, 231] width 1269 height 463
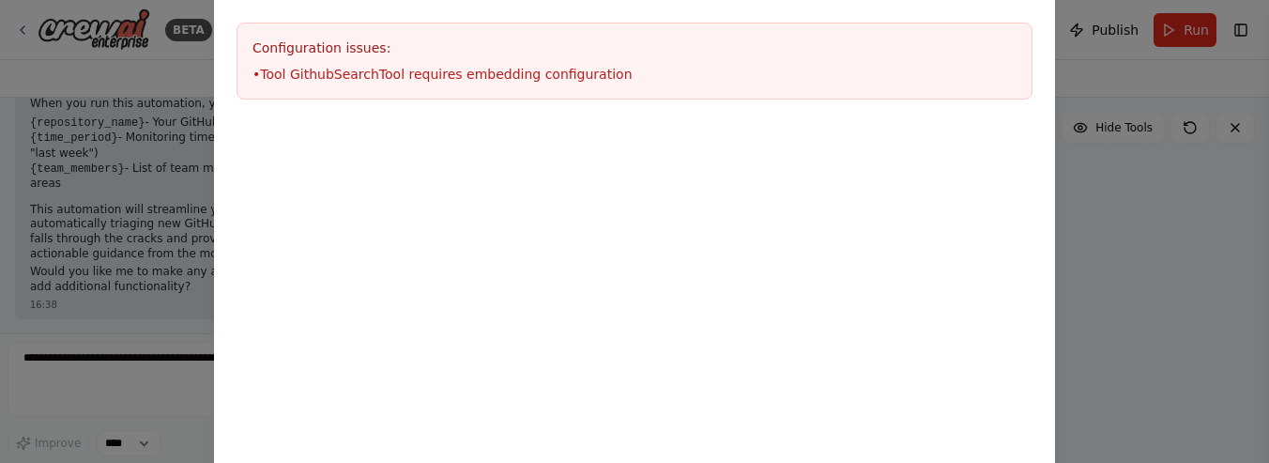
click at [134, 201] on div "Environment configuration Your project might require some environment variables…" at bounding box center [634, 231] width 1269 height 463
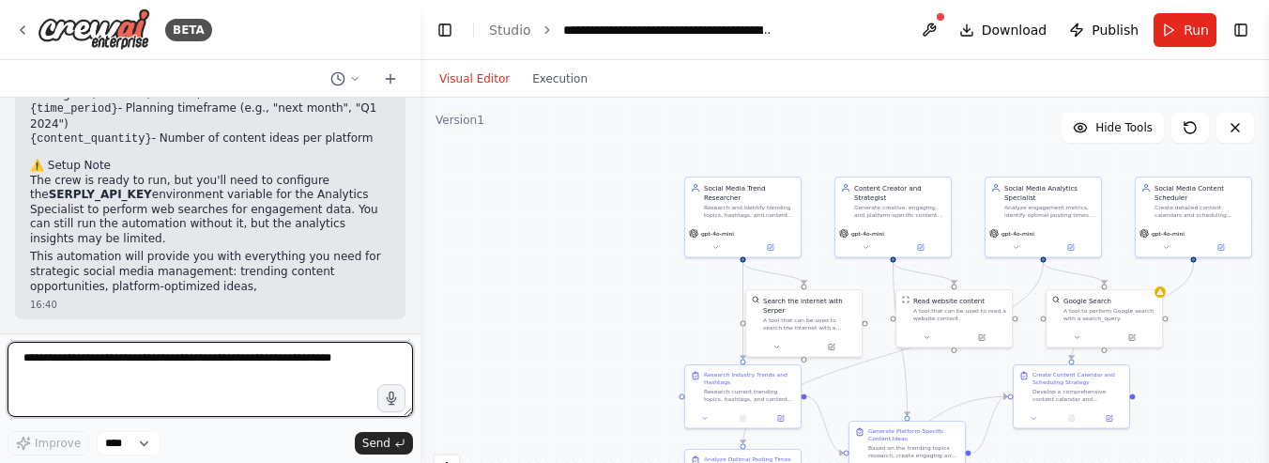
scroll to position [1826, 0]
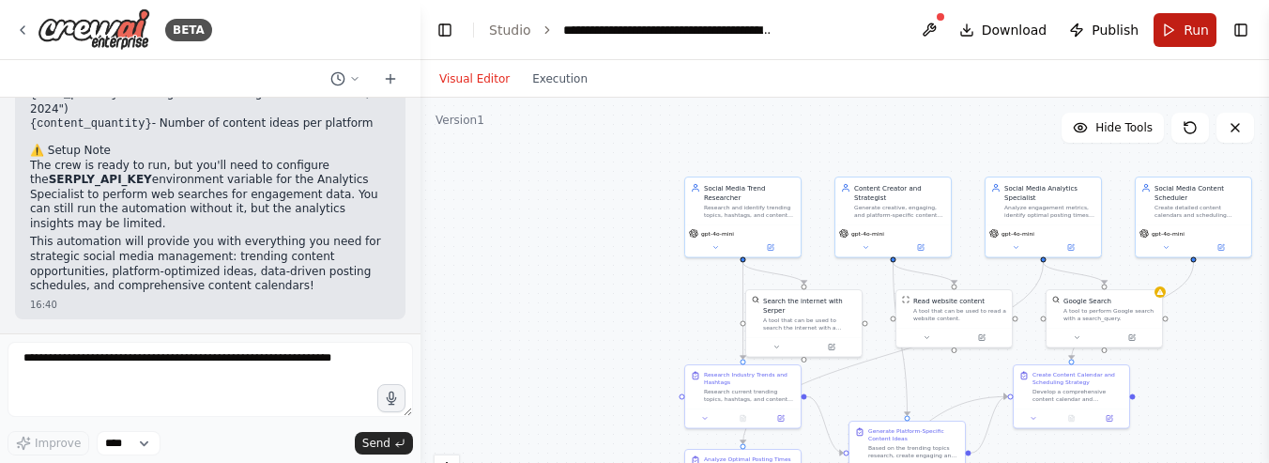
click at [1179, 20] on button "Run" at bounding box center [1184, 30] width 63 height 34
